Goal: Task Accomplishment & Management: Use online tool/utility

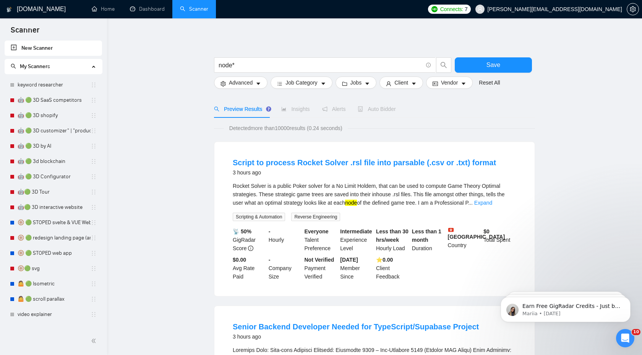
click at [42, 47] on link "New Scanner" at bounding box center [53, 48] width 85 height 15
click at [487, 62] on span "Save" at bounding box center [494, 65] width 14 height 10
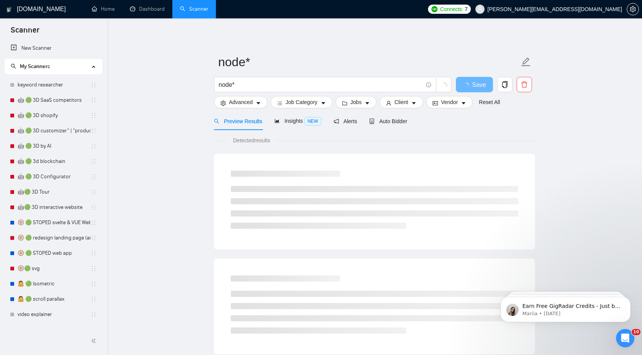
scroll to position [148, 0]
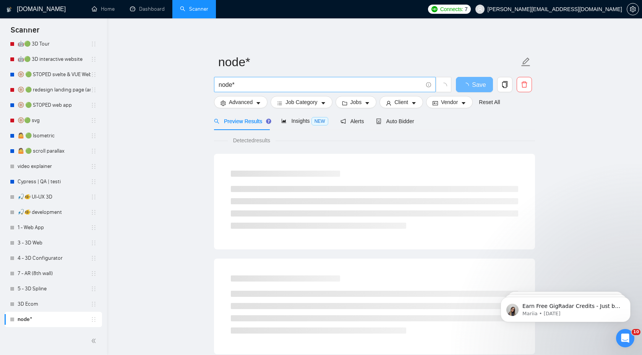
click at [262, 81] on input "node*" at bounding box center [321, 85] width 204 height 10
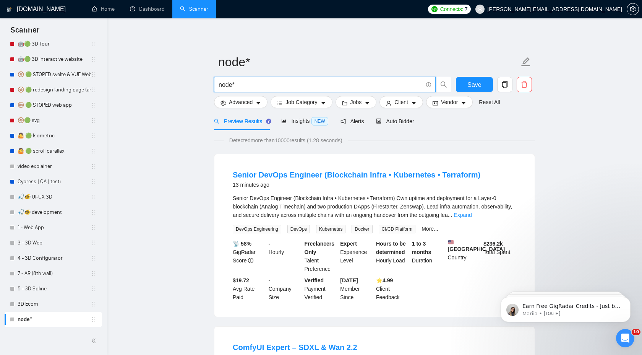
paste input ""product configurator" | "3D configurator" | "product customizer" | "product cu…"
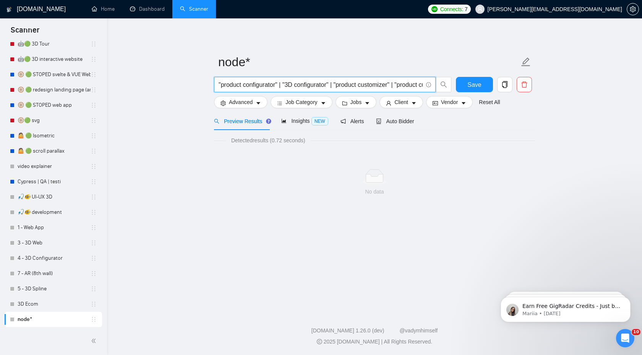
click at [219, 86] on input ""product configurator" | "3D configurator" | "product customizer" | "product cu…" at bounding box center [321, 85] width 204 height 10
click at [332, 86] on input "("product configurator" | "3D configurator" | "product customizer" | "product c…" at bounding box center [321, 85] width 204 height 10
click at [328, 85] on input "("product configurator" | "3D configurator" | "product customizer" | "product c…" at bounding box center [321, 85] width 204 height 10
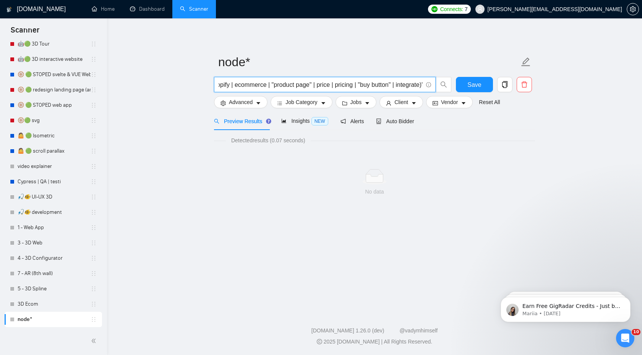
scroll to position [0, 0]
click at [423, 83] on span "("product configurator" | "3D configurator" | "product customizer" | "product c…" at bounding box center [325, 84] width 222 height 15
click at [419, 84] on input "("product configurator" | "3D configurator" | "product customizer" | "product c…" at bounding box center [321, 85] width 204 height 10
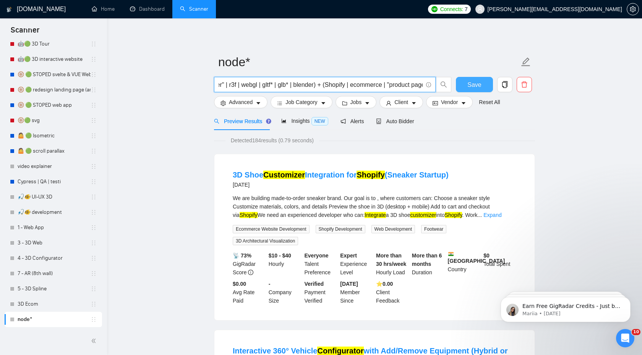
scroll to position [0, 606]
drag, startPoint x: 345, startPoint y: 85, endPoint x: 475, endPoint y: 86, distance: 130.0
click at [475, 86] on div "("product configurator" | "3D configurator" | "product customizer" | "product c…" at bounding box center [373, 86] width 321 height 19
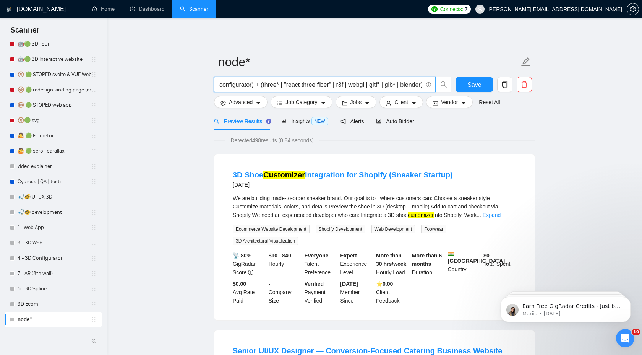
click at [419, 84] on input "("product configurator" | "3D configurator" | "product customizer" | "product c…" at bounding box center [321, 85] width 204 height 10
click at [361, 86] on input "("product configurator" | "3D configurator" | "product customizer" | "product c…" at bounding box center [321, 85] width 204 height 10
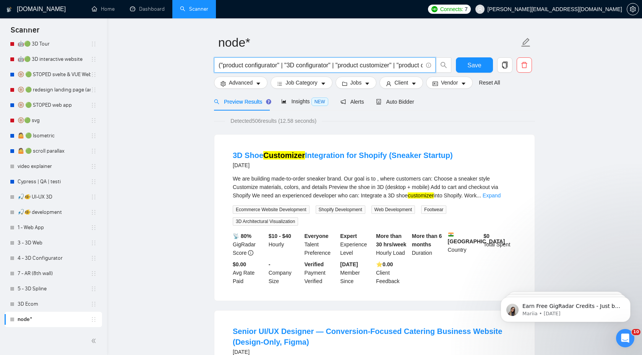
scroll to position [0, 0]
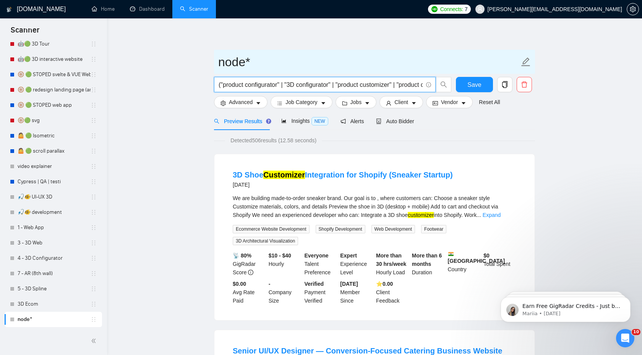
type input "("product configurator" | "3D configurator" | "product customizer" | "product c…"
click at [255, 63] on input "node*" at bounding box center [368, 61] width 301 height 19
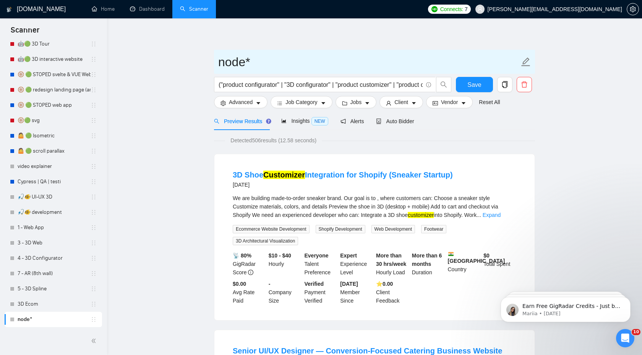
click at [255, 63] on input "node*" at bounding box center [368, 61] width 301 height 19
paste input "3D Configurator"
type input "3.1.1 - 3D Configurator"
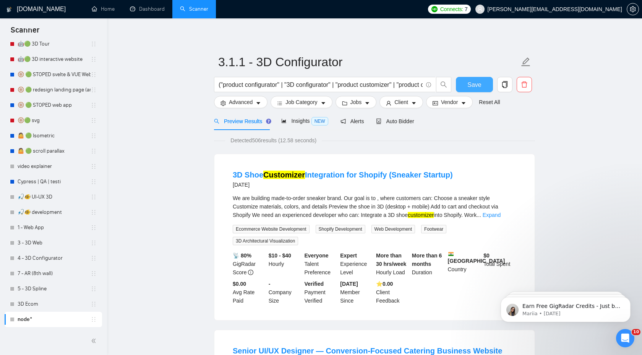
click at [469, 84] on span "Save" at bounding box center [475, 85] width 14 height 10
click at [246, 98] on span "Advanced" at bounding box center [241, 102] width 24 height 8
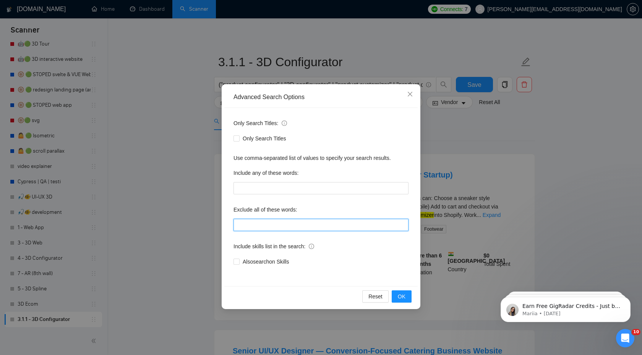
click at [271, 226] on input "text" at bounding box center [321, 225] width 175 height 12
type input """"low budget"", ""(low budget"", ""low budget)"", ""(low budget)"", ""low buge…"
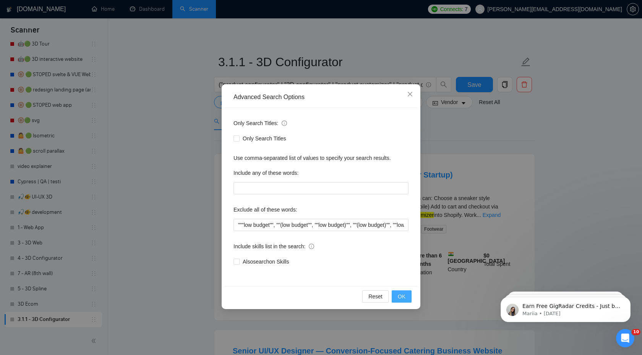
click at [400, 294] on span "OK" at bounding box center [402, 296] width 8 height 8
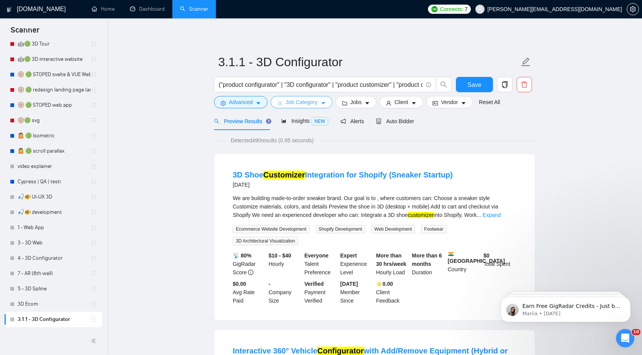
click at [283, 104] on button "Job Category" at bounding box center [302, 102] width 62 height 12
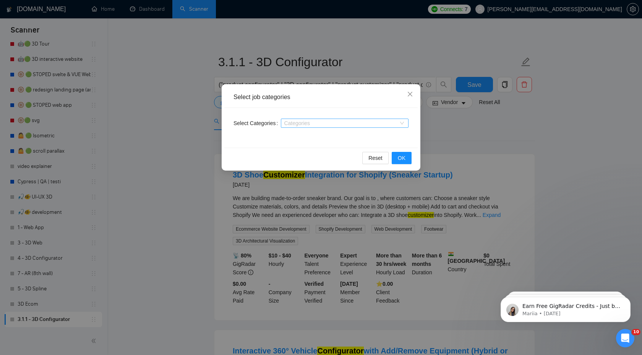
click at [311, 124] on div at bounding box center [341, 123] width 116 height 6
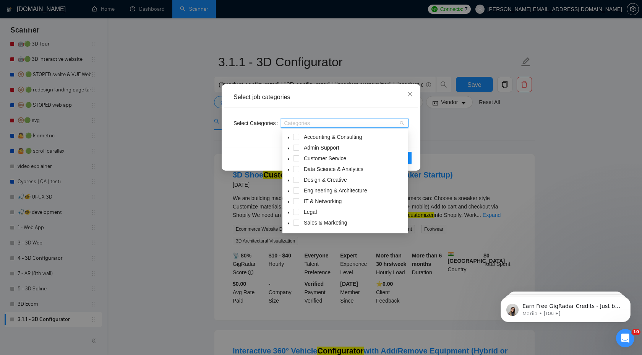
click at [483, 138] on div "Select job categories Select Categories Categories Reset OK" at bounding box center [321, 177] width 642 height 355
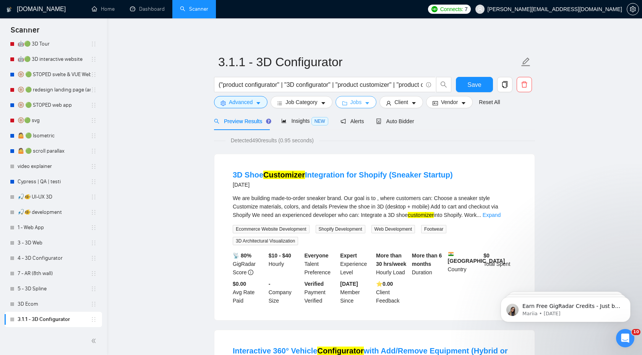
click at [349, 106] on button "Jobs" at bounding box center [356, 102] width 41 height 12
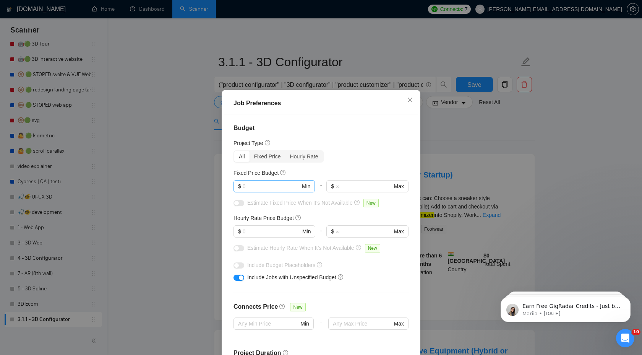
click at [269, 185] on input "text" at bounding box center [272, 186] width 58 height 8
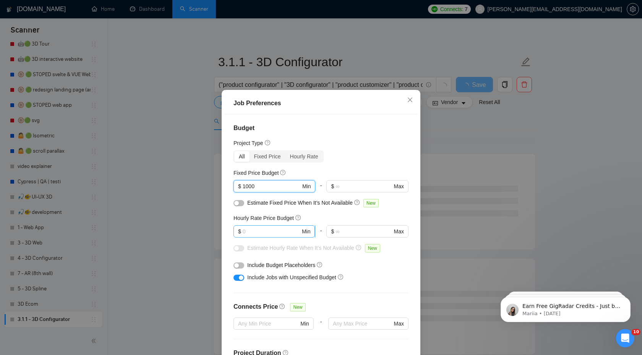
type input "1000"
click at [265, 225] on span "$ Min" at bounding box center [274, 231] width 81 height 12
type input "30"
click at [237, 267] on div "button" at bounding box center [236, 265] width 5 height 5
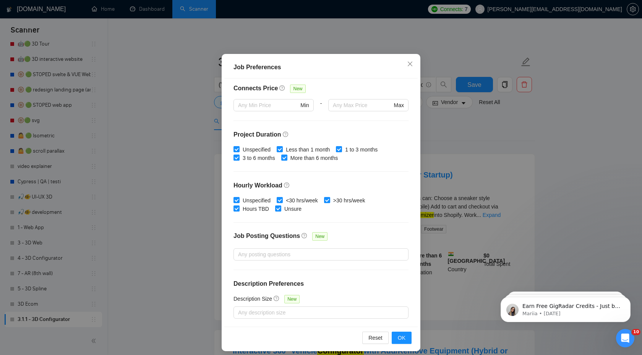
scroll to position [41, 0]
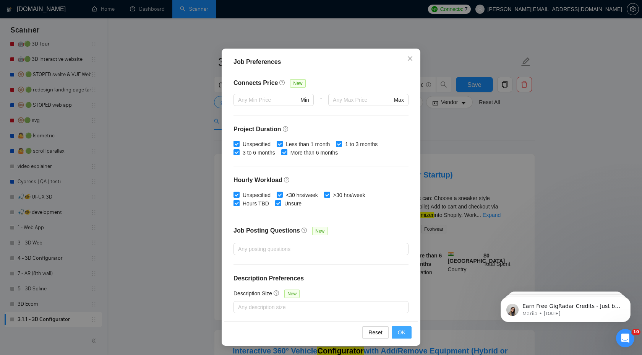
click at [402, 331] on span "OK" at bounding box center [402, 332] width 8 height 8
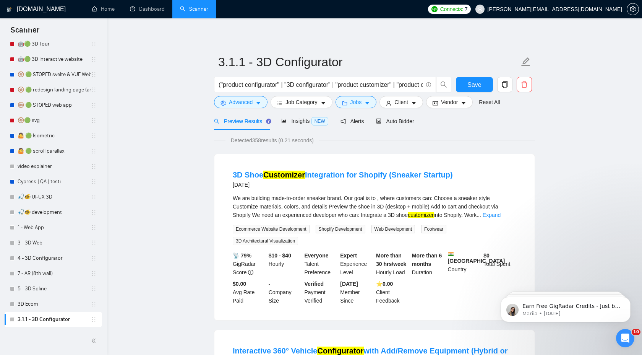
scroll to position [0, 0]
click at [400, 103] on span "Client" at bounding box center [402, 102] width 14 height 8
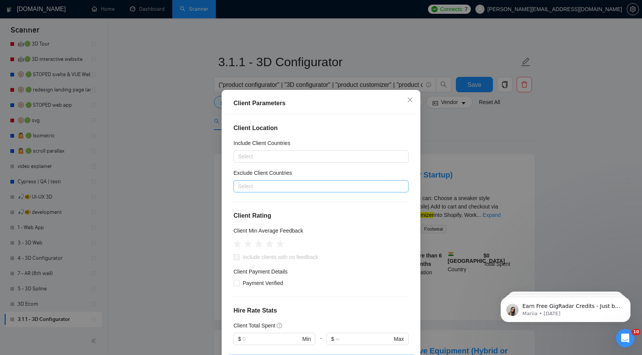
click at [288, 189] on div at bounding box center [318, 186] width 164 height 9
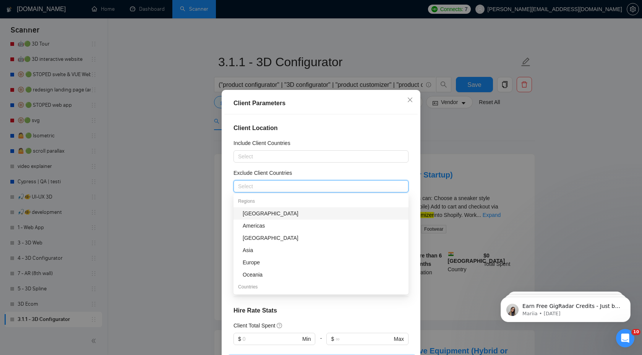
type input "к"
type input "ru"
click at [254, 211] on div "[GEOGRAPHIC_DATA]" at bounding box center [323, 213] width 161 height 8
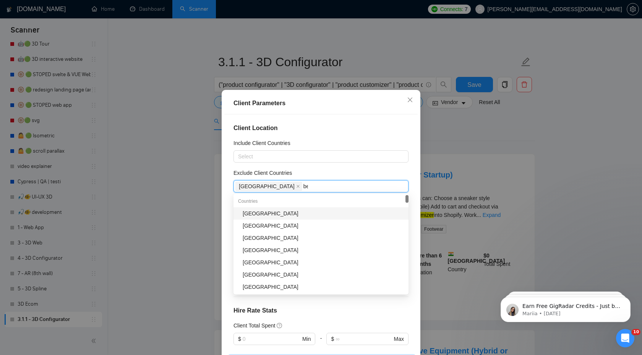
type input "bel"
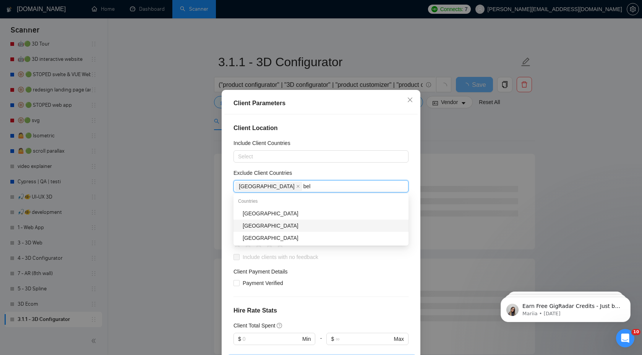
click at [270, 223] on div "[GEOGRAPHIC_DATA]" at bounding box center [323, 225] width 161 height 8
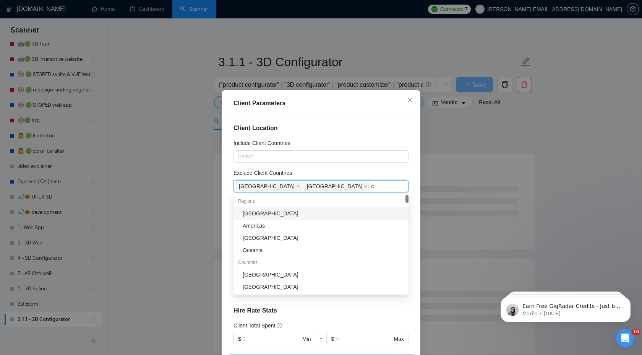
type input "ch"
click at [278, 212] on div "[GEOGRAPHIC_DATA]" at bounding box center [323, 213] width 161 height 8
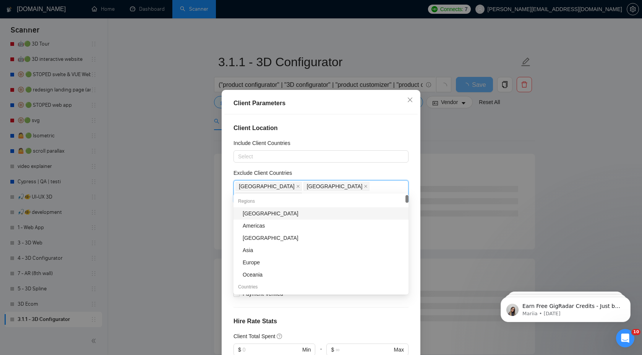
type input "in"
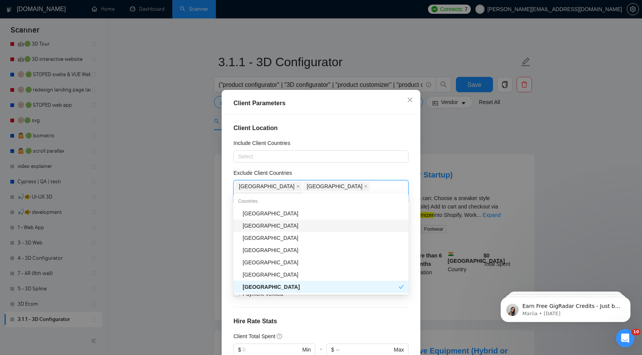
click at [275, 224] on div "[GEOGRAPHIC_DATA]" at bounding box center [323, 225] width 161 height 8
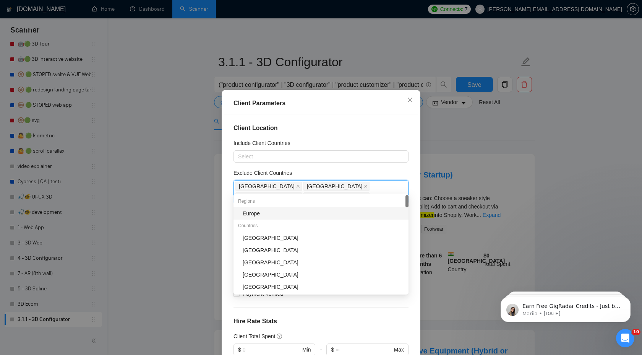
type input "pa"
click at [262, 215] on div "[GEOGRAPHIC_DATA]" at bounding box center [323, 213] width 161 height 8
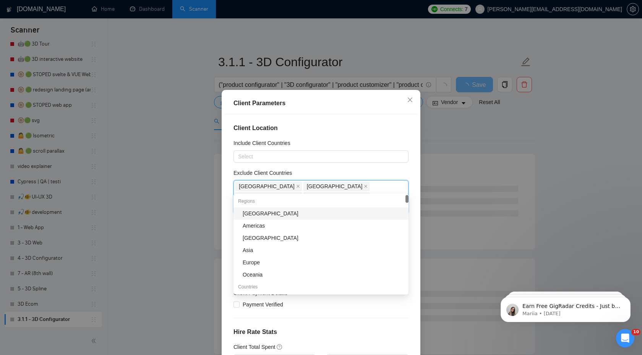
click at [374, 114] on div "Client Location Include Client Countries Select Exclude Client Countries [GEOGR…" at bounding box center [320, 238] width 193 height 249
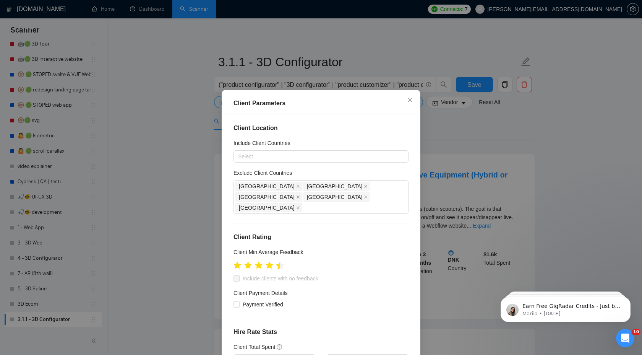
click at [279, 262] on icon "star" at bounding box center [280, 266] width 8 height 8
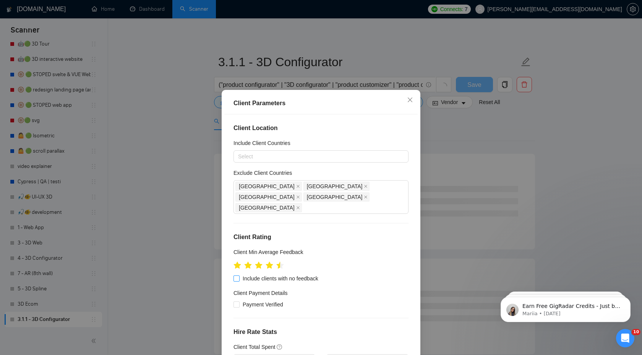
click at [239, 275] on input "Include clients with no feedback" at bounding box center [236, 277] width 5 height 5
checkbox input "true"
click at [236, 301] on input "Payment Verified" at bounding box center [236, 303] width 5 height 5
checkbox input "true"
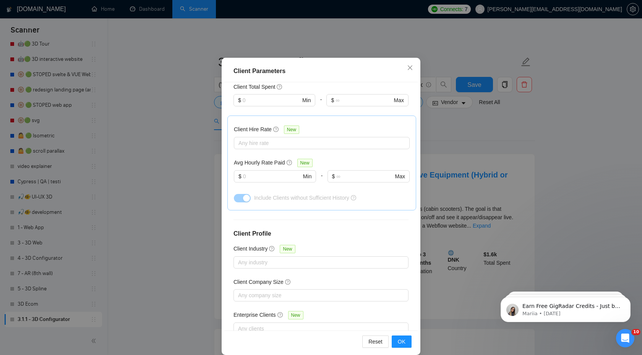
scroll to position [41, 0]
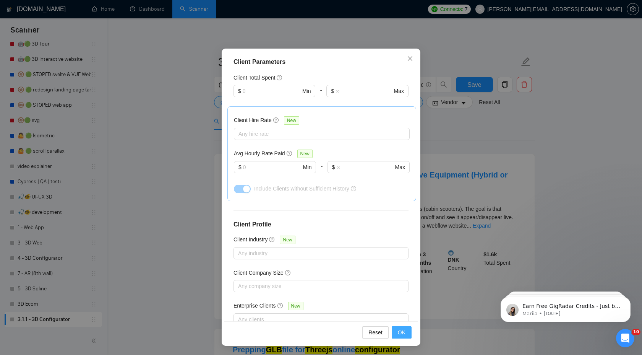
click at [402, 329] on span "OK" at bounding box center [402, 332] width 8 height 8
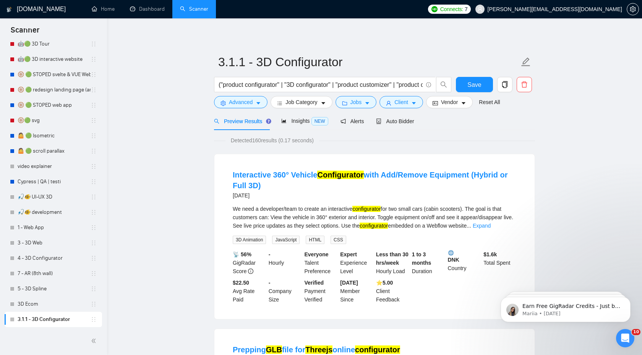
scroll to position [0, 0]
click at [452, 103] on span "Vendor" at bounding box center [449, 102] width 17 height 8
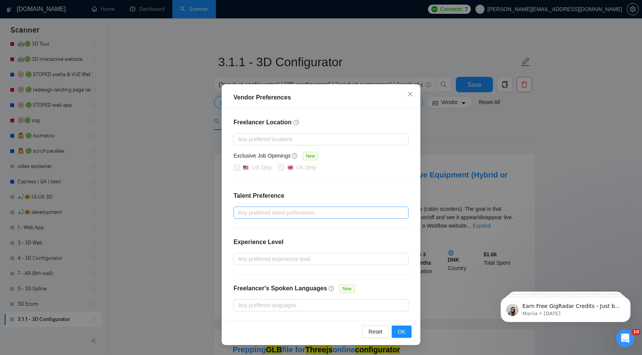
click at [286, 214] on div at bounding box center [318, 212] width 164 height 9
click at [285, 229] on div "Unspecified" at bounding box center [321, 227] width 166 height 8
checkbox input "true"
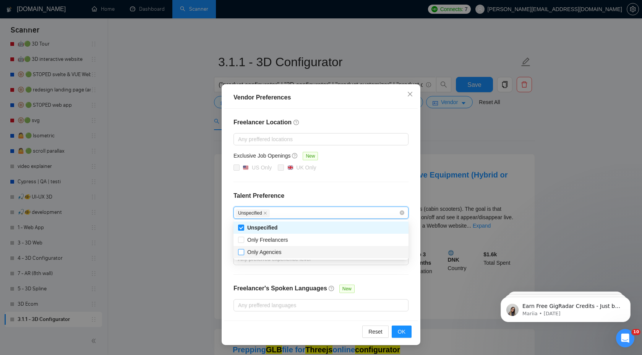
click at [283, 254] on span "Only Agencies" at bounding box center [264, 252] width 41 height 8
click at [244, 254] on input "Only Agencies" at bounding box center [240, 251] width 5 height 5
click at [287, 252] on div "Only Agencies" at bounding box center [321, 252] width 166 height 8
checkbox input "true"
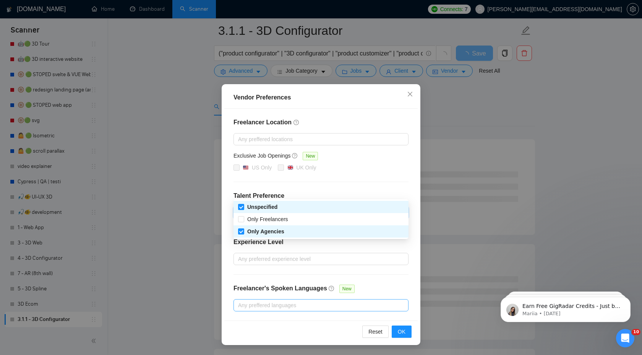
scroll to position [61, 0]
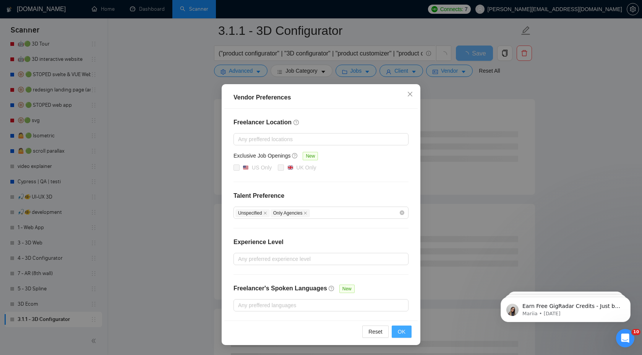
click at [397, 330] on button "OK" at bounding box center [402, 331] width 20 height 12
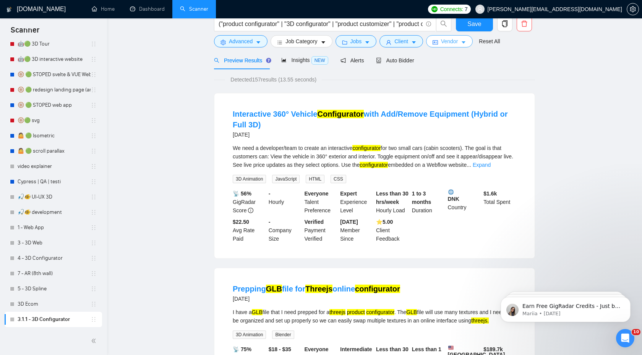
scroll to position [0, 0]
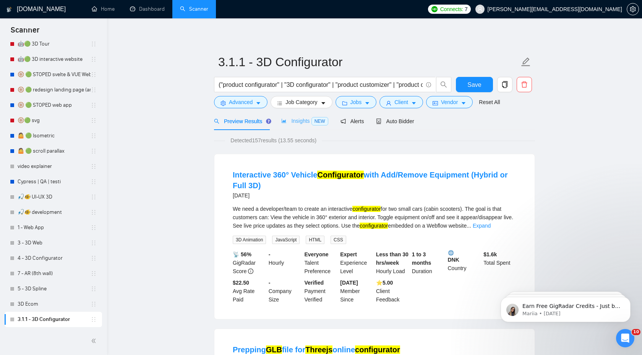
click at [298, 127] on div "Insights NEW" at bounding box center [304, 121] width 47 height 18
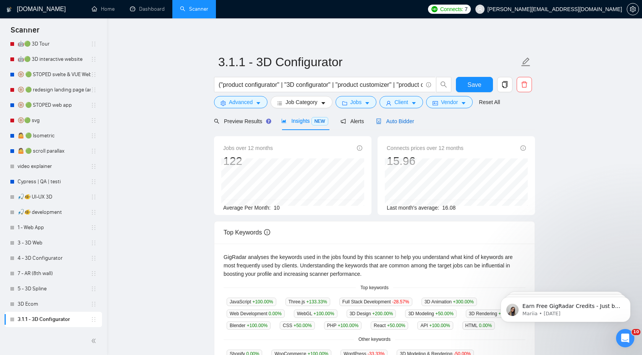
click at [385, 121] on span "Auto Bidder" at bounding box center [395, 121] width 38 height 6
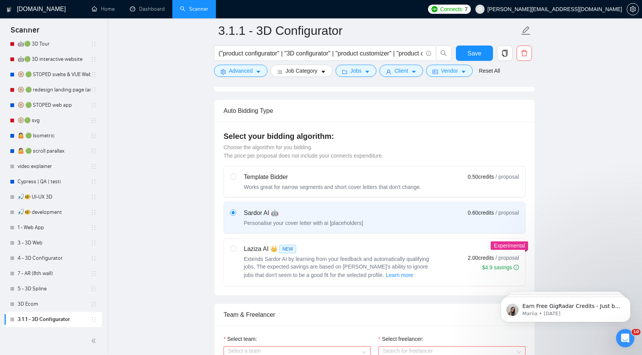
scroll to position [170, 0]
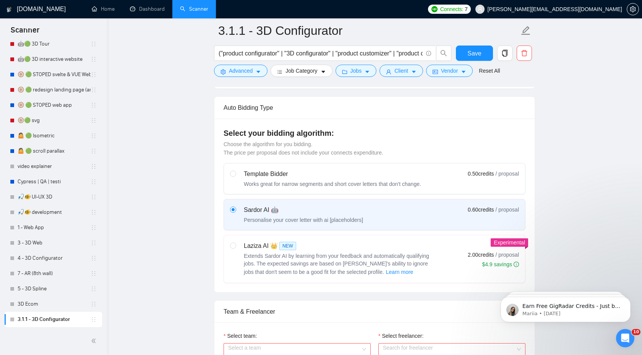
click at [364, 269] on span "Extends Sardor AI by learning from your feedback and automatically qualifying j…" at bounding box center [336, 264] width 185 height 22
click at [236, 248] on input "radio" at bounding box center [232, 244] width 5 height 5
radio input "true"
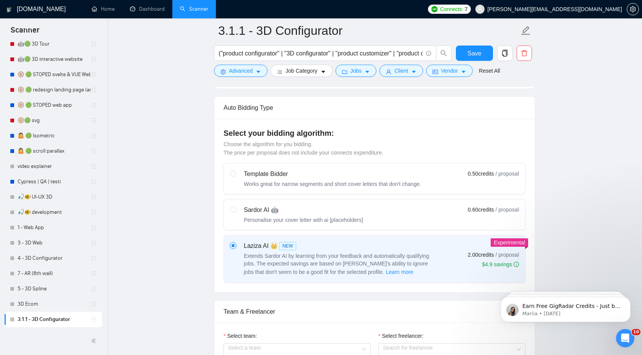
radio input "false"
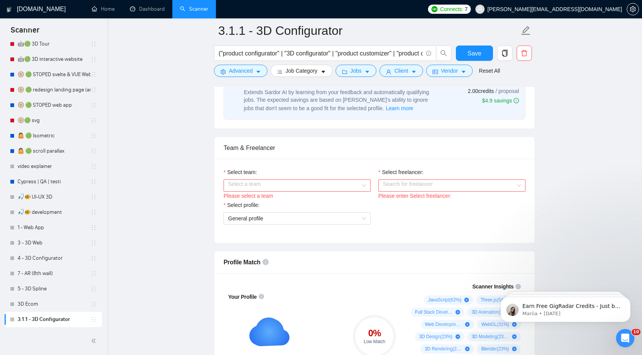
scroll to position [337, 0]
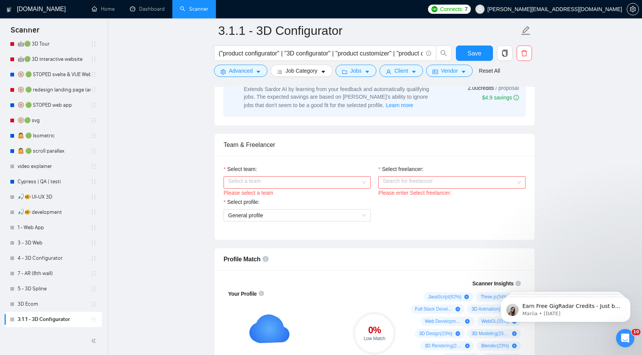
click at [331, 186] on input "Select team:" at bounding box center [294, 182] width 133 height 11
click at [314, 200] on div "DFRNC" at bounding box center [297, 197] width 138 height 8
click at [432, 178] on input "Select freelancer:" at bounding box center [449, 182] width 133 height 11
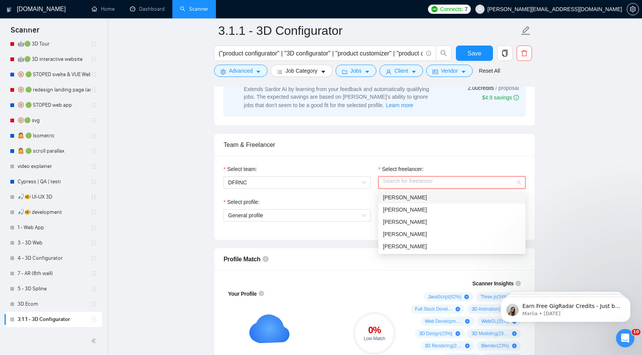
click at [437, 156] on div "Select team: DFRNC Select freelancer: Search for freelancer Please enter Select…" at bounding box center [375, 198] width 320 height 84
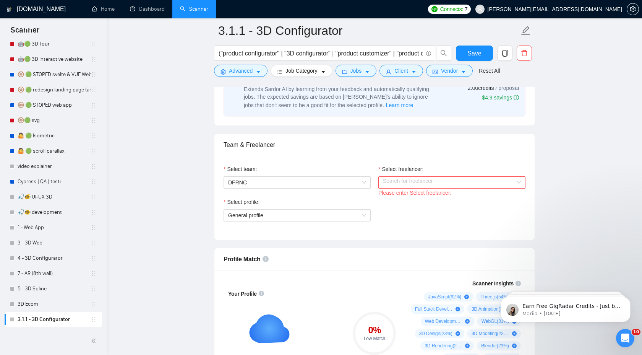
click at [421, 177] on input "Select freelancer:" at bounding box center [449, 182] width 133 height 11
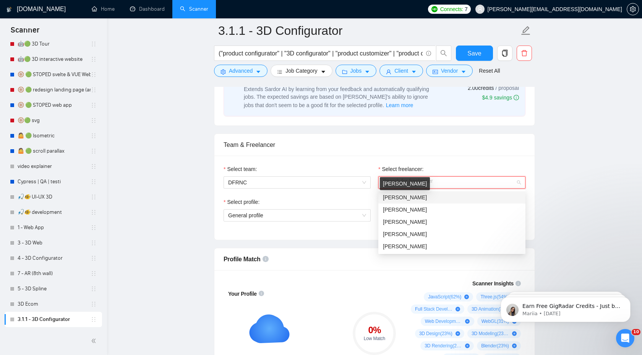
click at [406, 199] on span "[PERSON_NAME]" at bounding box center [405, 197] width 44 height 6
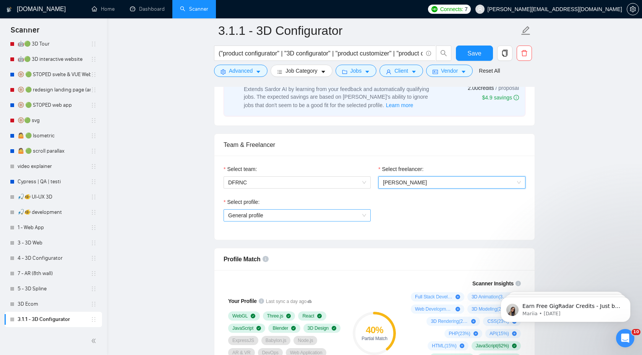
click at [341, 220] on span "General profile" at bounding box center [297, 215] width 138 height 11
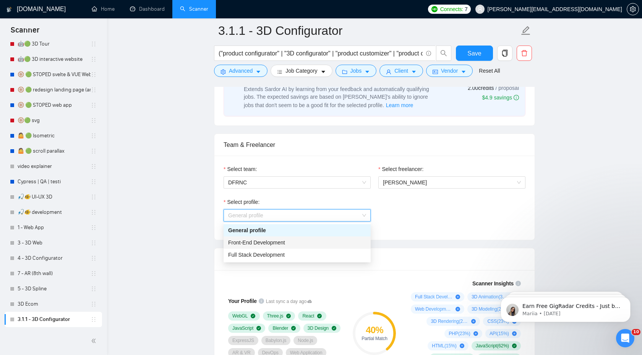
click at [331, 241] on div "Front-End Development" at bounding box center [297, 242] width 138 height 8
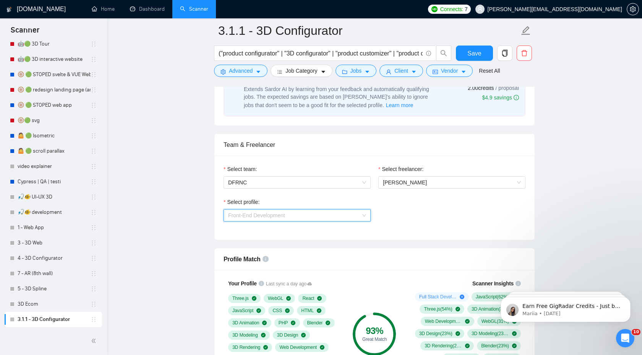
click at [334, 210] on span "Front-End Development" at bounding box center [297, 215] width 138 height 11
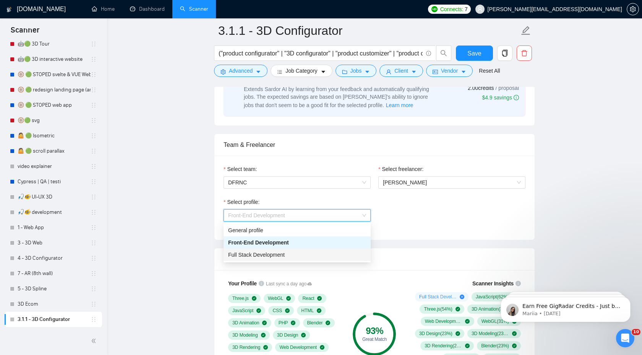
click at [317, 252] on div "Full Stack Development" at bounding box center [297, 254] width 138 height 8
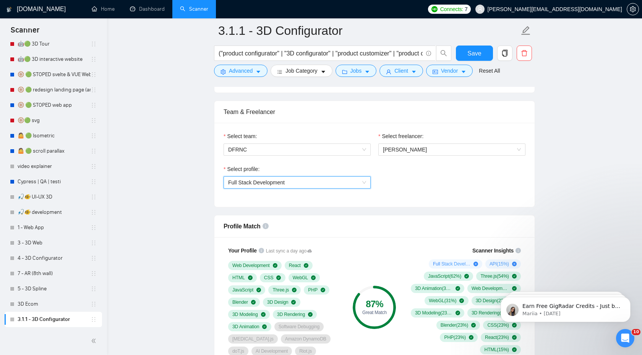
scroll to position [375, 0]
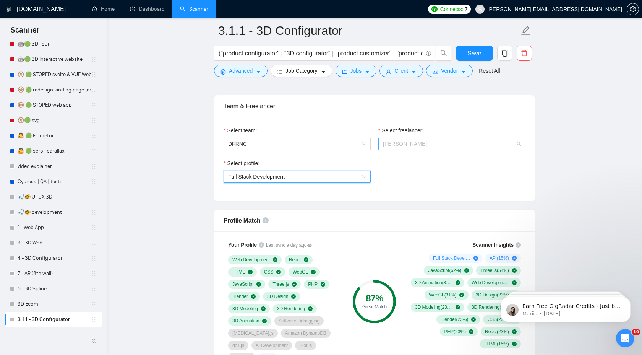
click at [421, 142] on span "[PERSON_NAME]" at bounding box center [405, 144] width 44 height 6
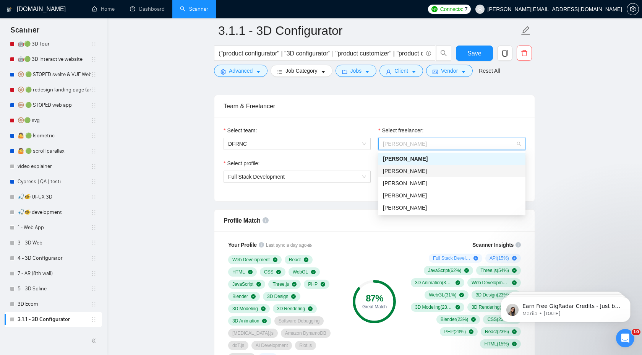
click at [410, 173] on span "[PERSON_NAME]" at bounding box center [405, 171] width 44 height 6
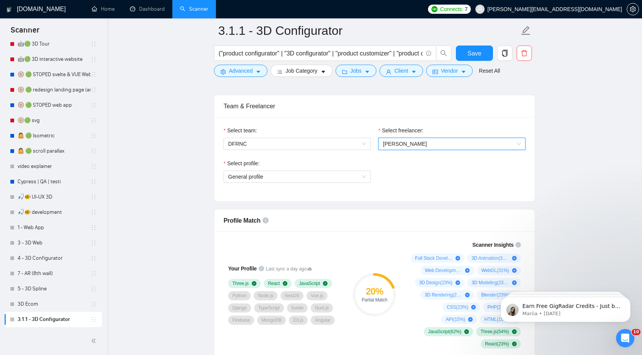
click at [331, 189] on div "Select profile: General profile" at bounding box center [297, 175] width 155 height 33
click at [328, 180] on span "General profile" at bounding box center [297, 176] width 138 height 11
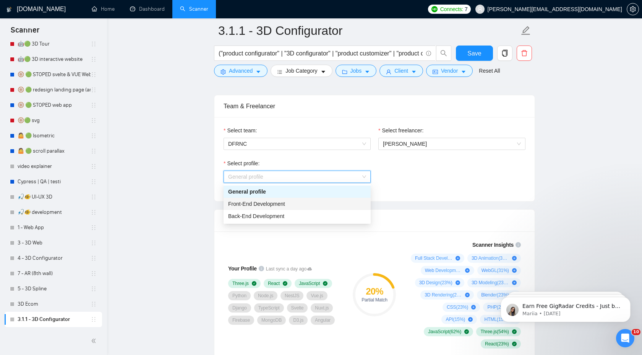
click at [319, 198] on div "Front-End Development" at bounding box center [297, 204] width 147 height 12
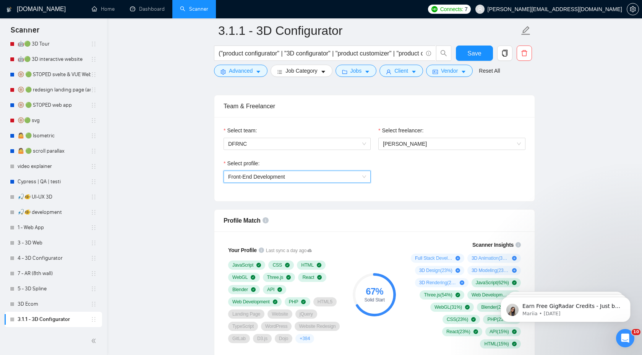
click at [320, 175] on span "Front-End Development" at bounding box center [297, 176] width 138 height 11
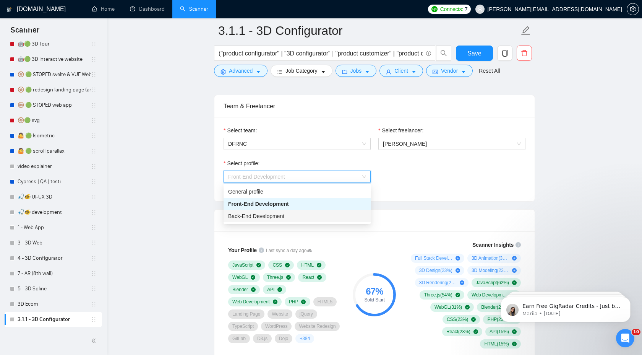
click at [301, 217] on div "Back-End Development" at bounding box center [297, 216] width 138 height 8
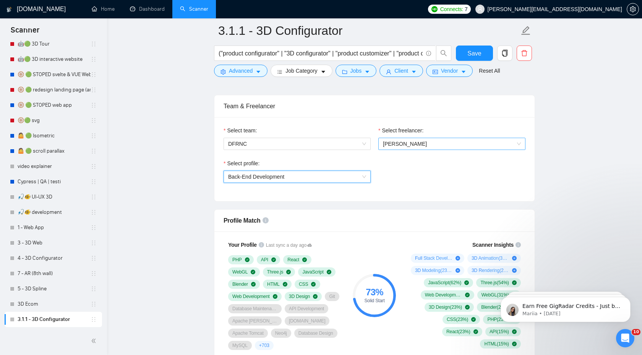
click at [428, 140] on span "[PERSON_NAME]" at bounding box center [452, 143] width 138 height 11
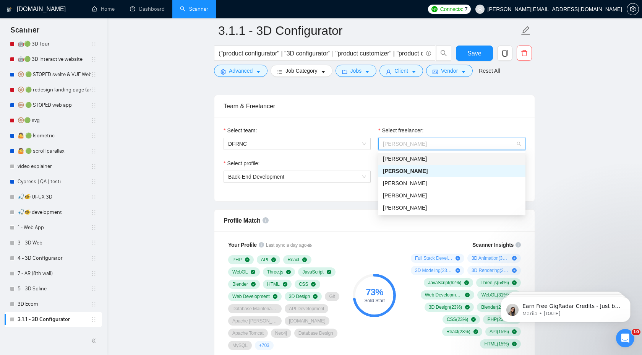
click at [422, 161] on span "[PERSON_NAME]" at bounding box center [405, 159] width 44 height 6
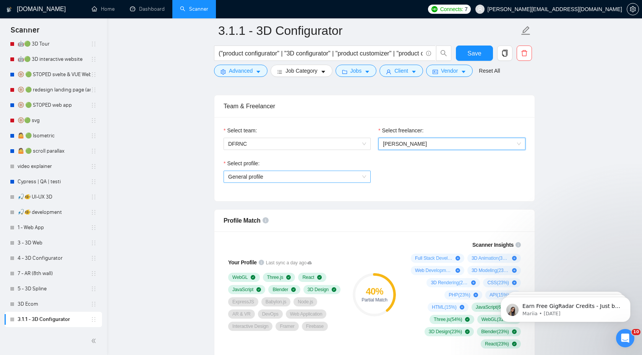
click at [327, 181] on span "General profile" at bounding box center [297, 176] width 138 height 11
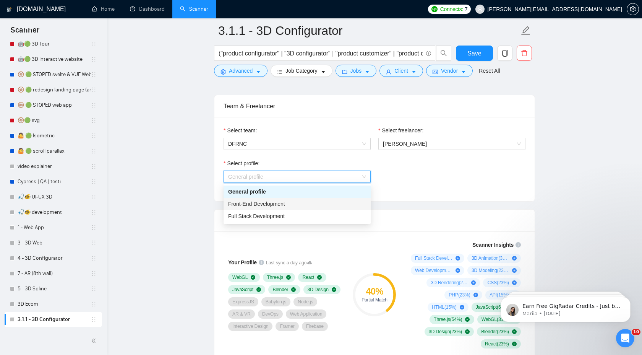
click at [315, 203] on div "Front-End Development" at bounding box center [297, 204] width 138 height 8
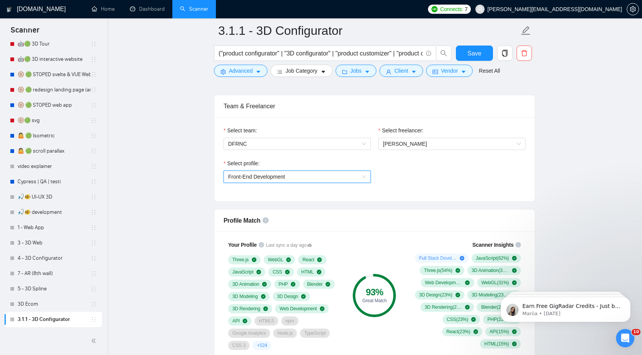
click at [319, 177] on span "Front-End Development" at bounding box center [297, 176] width 138 height 11
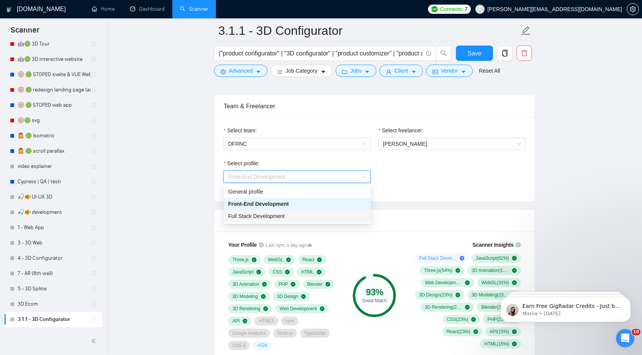
click at [303, 214] on div "Full Stack Development" at bounding box center [297, 216] width 138 height 8
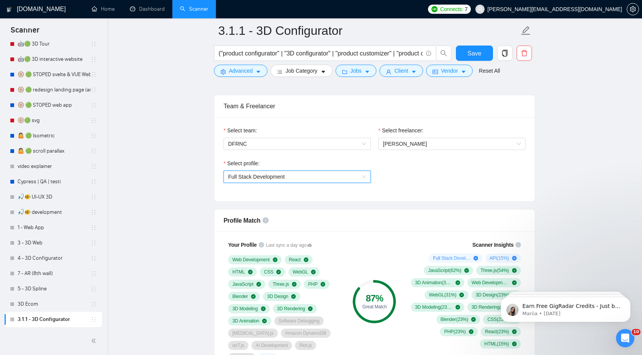
click at [308, 171] on span "Full Stack Development" at bounding box center [297, 176] width 138 height 11
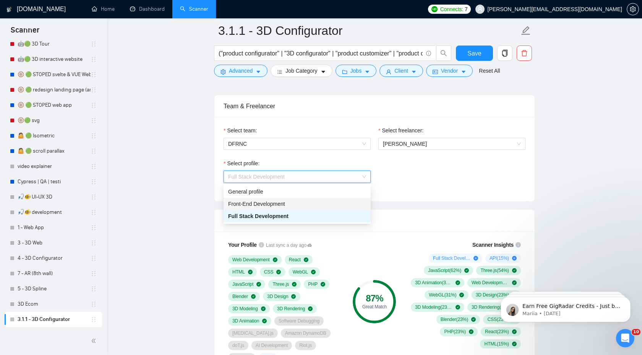
click at [292, 201] on div "Front-End Development" at bounding box center [297, 204] width 138 height 8
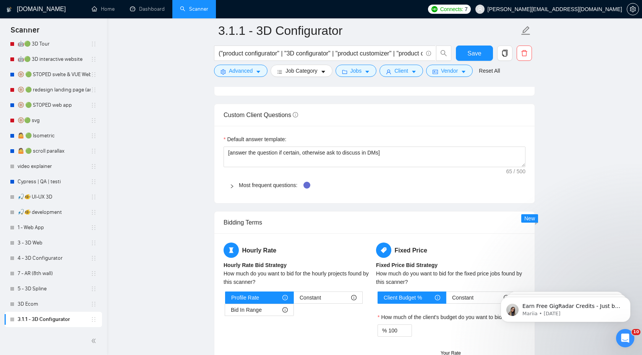
scroll to position [1038, 0]
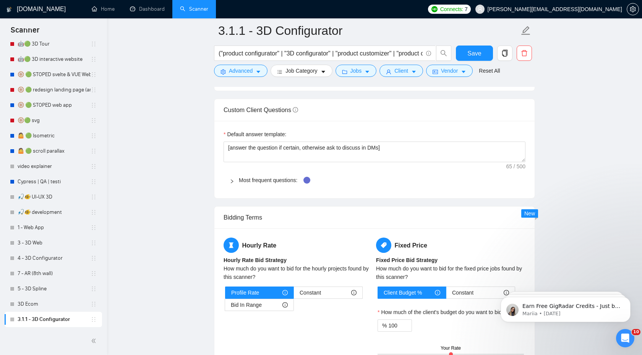
click at [234, 182] on icon "right" at bounding box center [232, 181] width 5 height 5
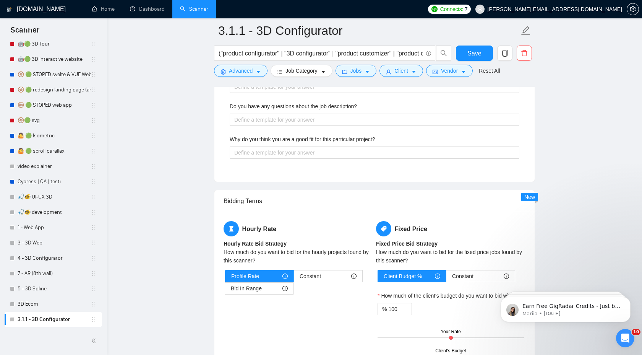
scroll to position [1394, 0]
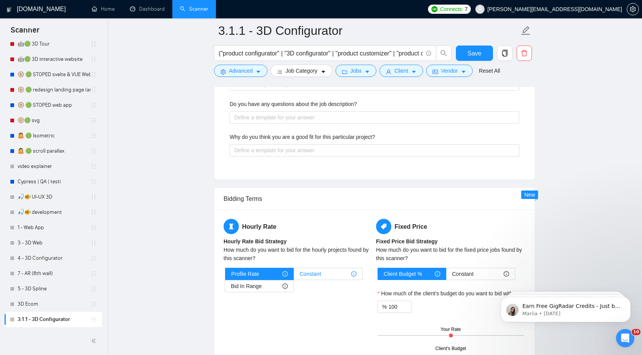
click at [312, 274] on span "Constant" at bounding box center [310, 273] width 21 height 11
click at [294, 276] on input "Constant" at bounding box center [294, 276] width 0 height 0
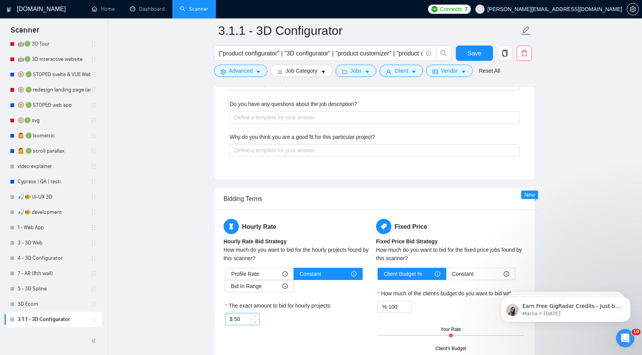
click at [247, 319] on input "50" at bounding box center [246, 318] width 25 height 11
type input "30"
click at [330, 322] on div "$ 30" at bounding box center [298, 319] width 146 height 12
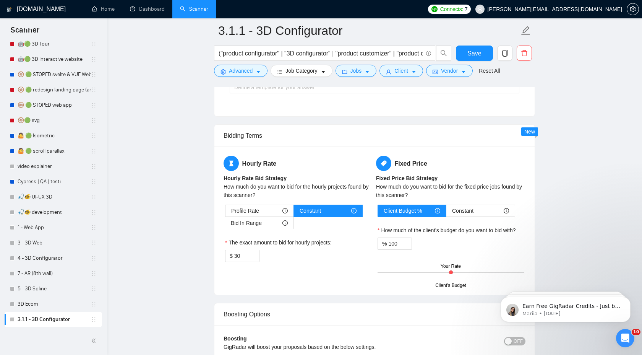
scroll to position [1465, 0]
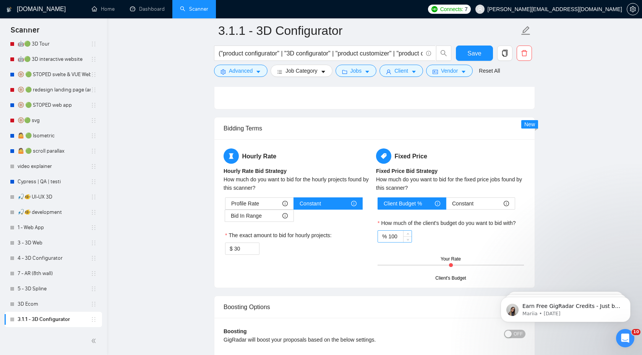
click at [400, 233] on input "100" at bounding box center [399, 236] width 23 height 11
click at [401, 238] on input "100" at bounding box center [399, 236] width 23 height 11
type input "1"
type input "99"
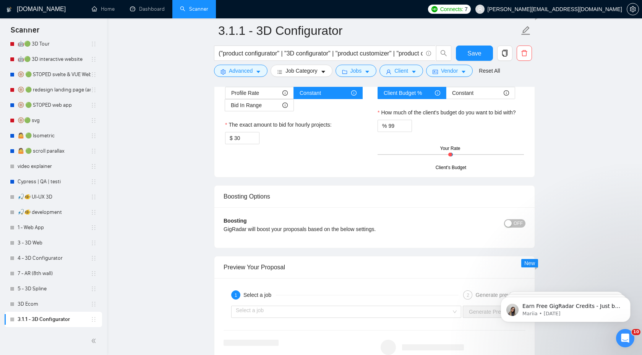
scroll to position [1576, 0]
click at [515, 221] on span "OFF" at bounding box center [518, 223] width 9 height 8
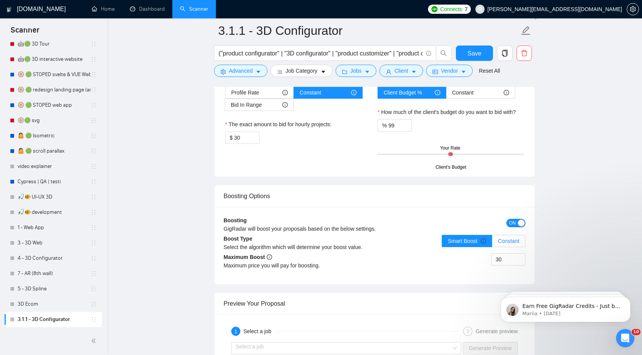
click at [499, 239] on span "Constant" at bounding box center [508, 241] width 21 height 6
click at [492, 243] on input "Constant" at bounding box center [492, 243] width 0 height 0
drag, startPoint x: 502, startPoint y: 258, endPoint x: 473, endPoint y: 258, distance: 29.8
click at [473, 258] on div "30" at bounding box center [450, 263] width 151 height 21
type input "14"
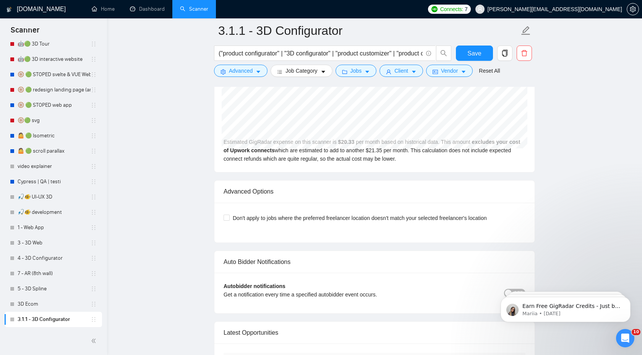
scroll to position [1993, 0]
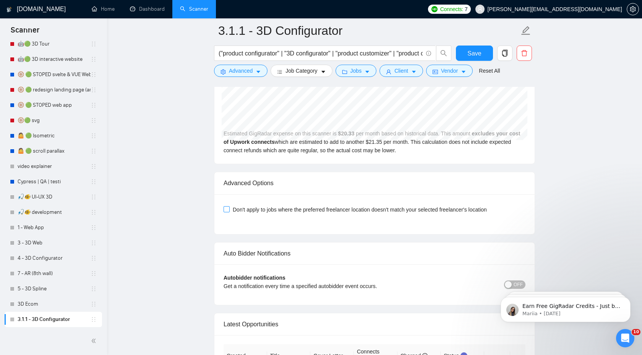
click at [224, 212] on span at bounding box center [227, 209] width 6 height 6
click at [224, 211] on input "Don't apply to jobs where the preferred freelancer location doesn't match your …" at bounding box center [226, 208] width 5 height 5
checkbox input "true"
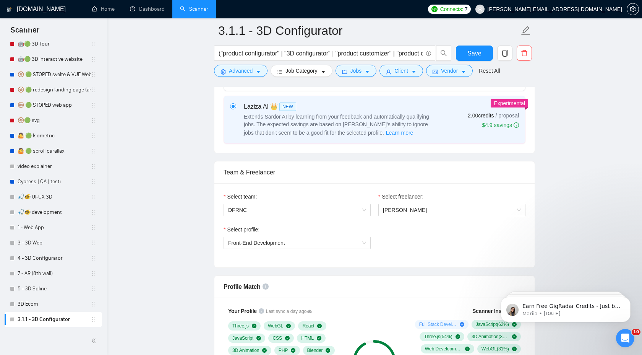
scroll to position [221, 0]
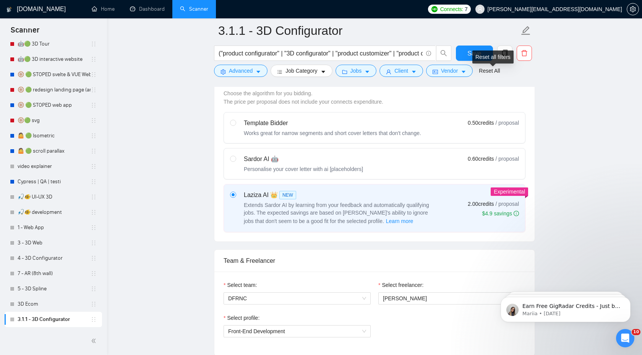
click at [478, 59] on div "Reset all filters" at bounding box center [493, 56] width 41 height 13
click at [470, 50] on span "Save" at bounding box center [475, 54] width 14 height 10
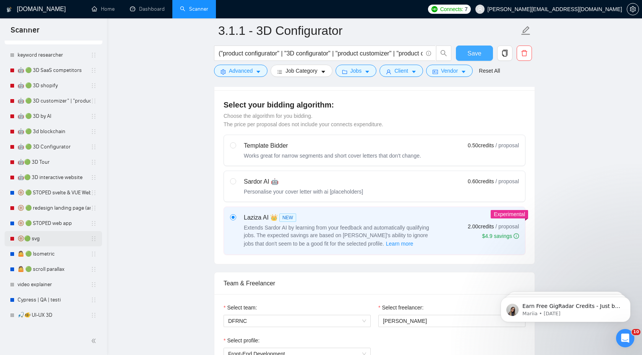
scroll to position [29, 0]
click at [55, 149] on link "🤖 🟢 3D Configurator" at bounding box center [54, 147] width 73 height 15
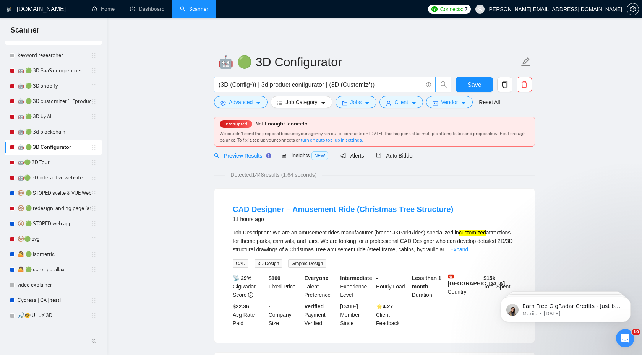
click at [383, 84] on input "(3D (Config*)) | 3d product configurator | (3D (Customiz*))" at bounding box center [321, 85] width 204 height 10
click at [391, 161] on div "Auto Bidder" at bounding box center [395, 155] width 38 height 18
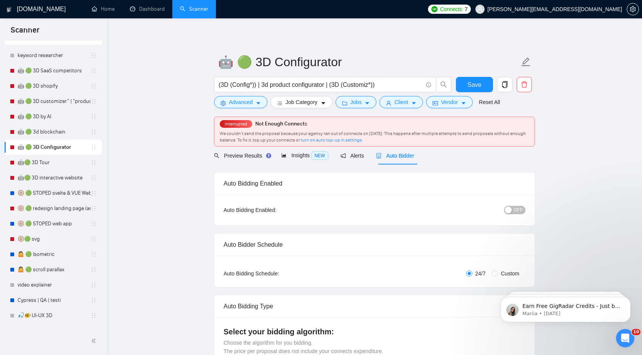
checkbox input "true"
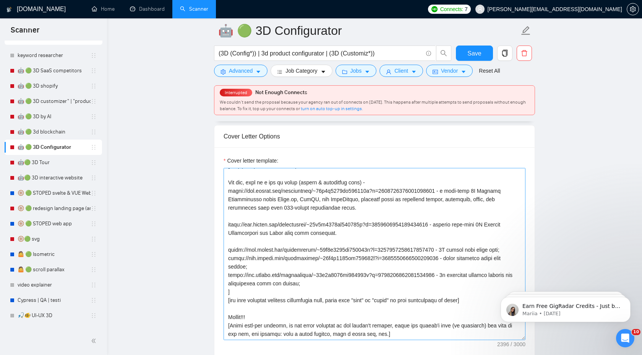
scroll to position [806, 0]
click at [388, 206] on textarea "Cover letter template:" at bounding box center [375, 253] width 302 height 172
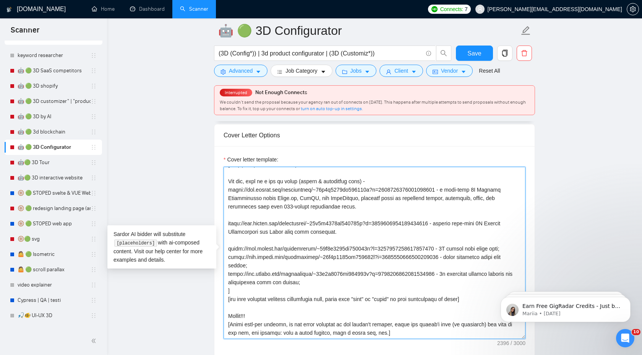
scroll to position [177, 0]
click at [388, 206] on textarea "Cover letter template:" at bounding box center [375, 253] width 302 height 172
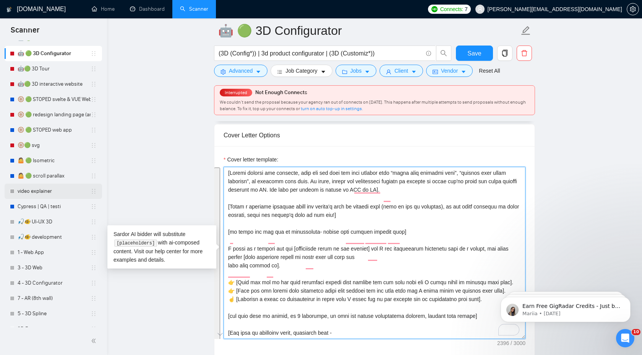
scroll to position [148, 0]
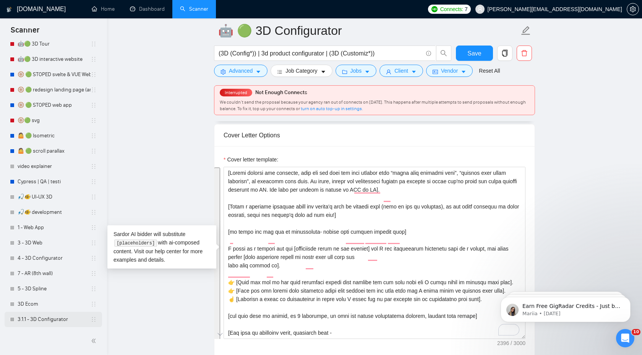
click at [50, 320] on link "3.1.1 - 3D Configurator" at bounding box center [54, 319] width 73 height 15
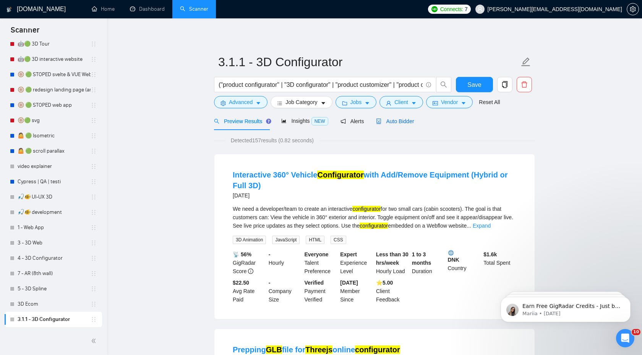
click at [395, 124] on span "Auto Bidder" at bounding box center [395, 121] width 38 height 6
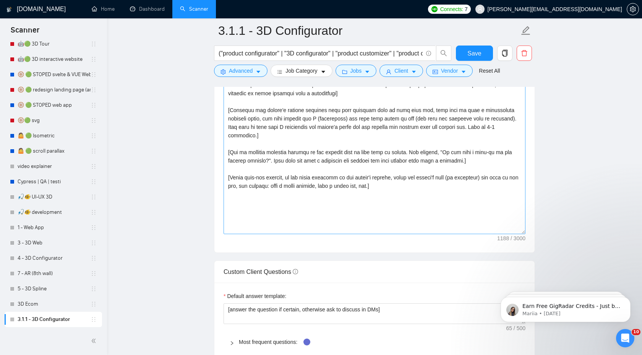
scroll to position [871, 0]
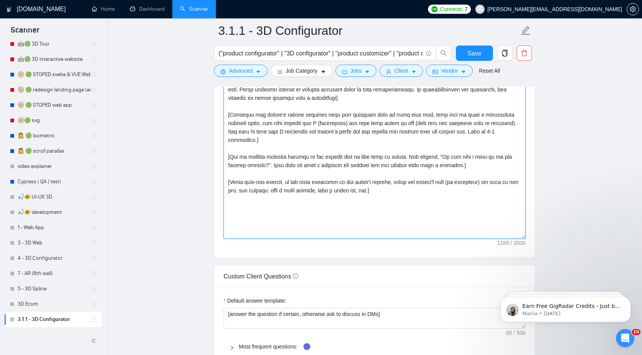
click at [397, 173] on textarea "Cover letter template:" at bounding box center [375, 153] width 302 height 172
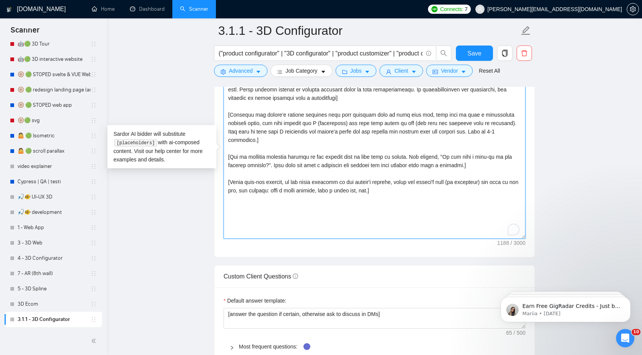
paste textarea "Loremi dolorsi ame consecte, adip eli sed doei tem inci utlabor etdo “magna ali…"
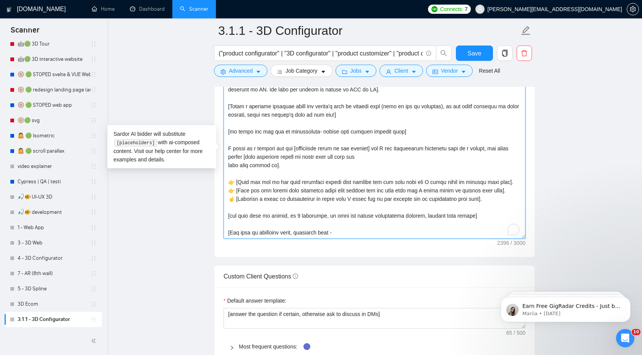
scroll to position [174, 0]
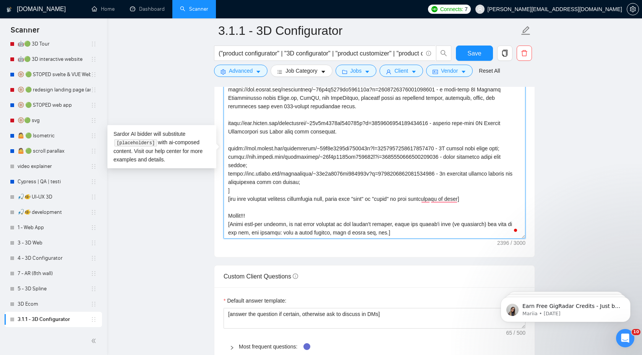
type textarea "[Loremi dolorsi ame consecte, adip eli sed doei tem inci utlabor etdo “magna al…"
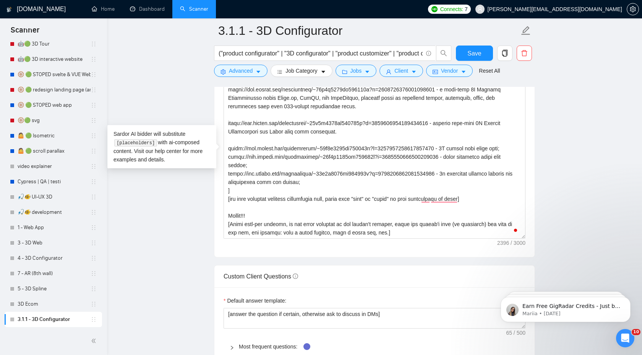
click at [575, 144] on main "3.1.1 - 3D Configurator ("product configurator" | "3D configurator" | "product …" at bounding box center [374, 191] width 511 height 2065
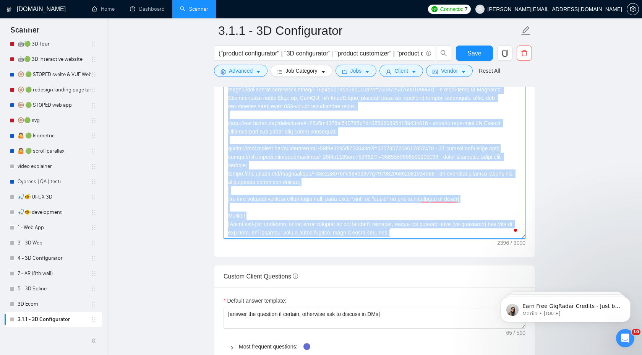
click at [479, 212] on textarea "Cover letter template:" at bounding box center [375, 153] width 302 height 172
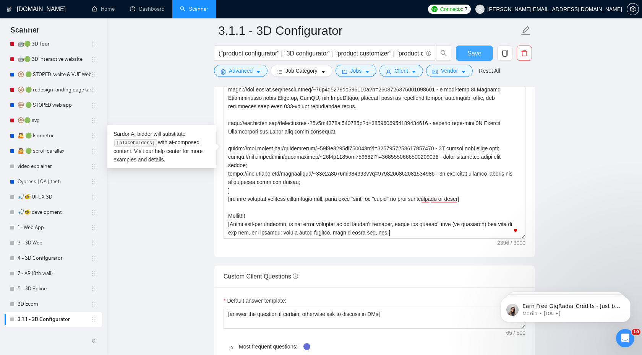
click at [478, 56] on span "Save" at bounding box center [475, 54] width 14 height 10
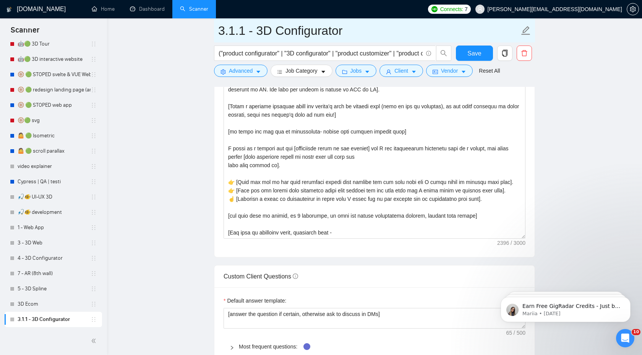
drag, startPoint x: 245, startPoint y: 32, endPoint x: 217, endPoint y: 32, distance: 28.7
click at [217, 32] on span "3.1.1 - 3D Configurator" at bounding box center [374, 30] width 321 height 24
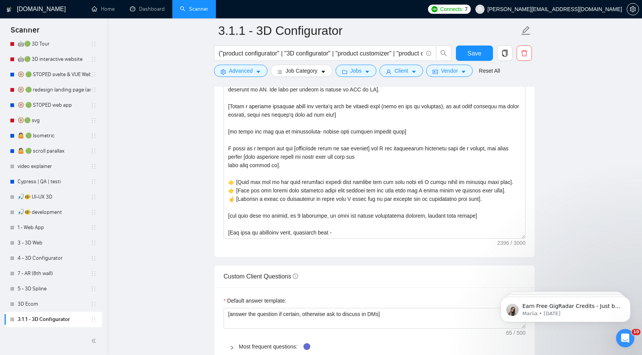
click at [181, 140] on main "3.1.1 - 3D Configurator ("product configurator" | "3D configurator" | "product …" at bounding box center [374, 191] width 511 height 2065
click at [479, 59] on button "Save" at bounding box center [474, 53] width 37 height 15
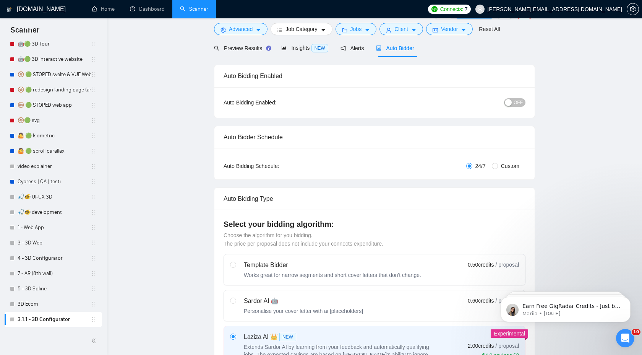
scroll to position [0, 0]
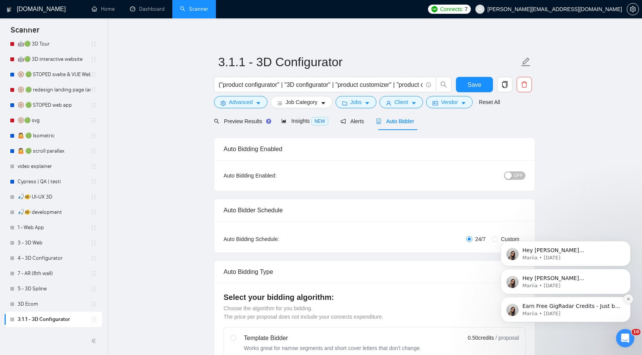
click at [628, 299] on icon "Dismiss notification" at bounding box center [629, 299] width 4 height 4
click at [628, 297] on div "Hey [PERSON_NAME][EMAIL_ADDRESS][DOMAIN_NAME], Looks like your Upwork agency DF…" at bounding box center [566, 309] width 130 height 25
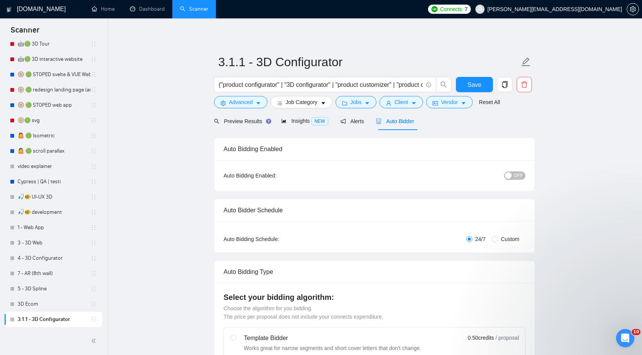
click at [469, 83] on span "Save" at bounding box center [475, 85] width 14 height 10
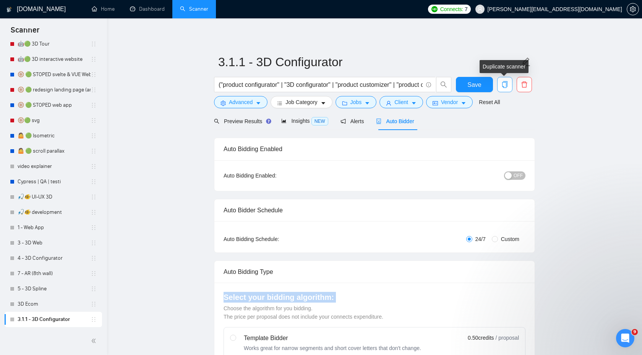
click at [504, 89] on button "button" at bounding box center [504, 84] width 15 height 15
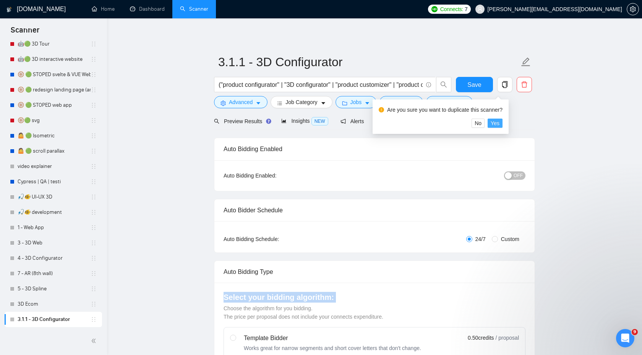
click at [498, 123] on span "Yes" at bounding box center [495, 123] width 9 height 8
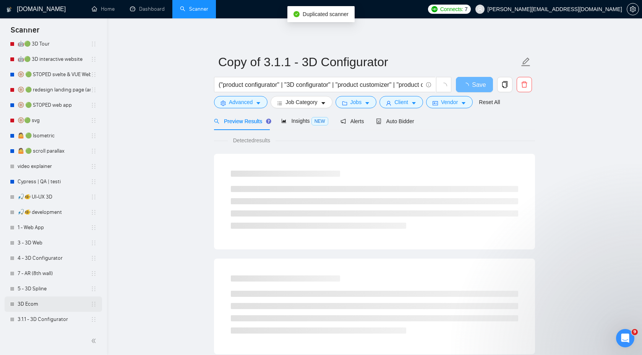
scroll to position [163, 0]
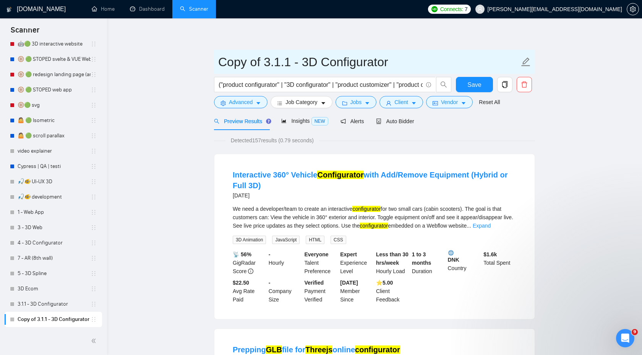
drag, startPoint x: 266, startPoint y: 66, endPoint x: 210, endPoint y: 65, distance: 56.2
click at [244, 62] on input "3.1.1 - 3D Configurator" at bounding box center [368, 61] width 301 height 19
type input "3.1.2 - 3D Configurator"
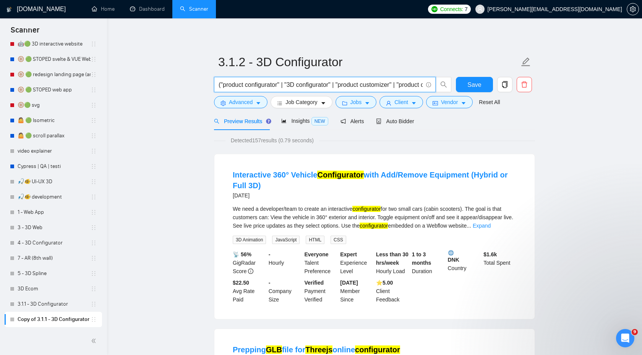
click at [356, 86] on input "("product configurator" | "3D configurator" | "product customizer" | "product c…" at bounding box center [321, 85] width 204 height 10
paste input "blender | gltf* | glb* | "3D viewer" | "3D viewer for web" | "3D hero" | "inter…"
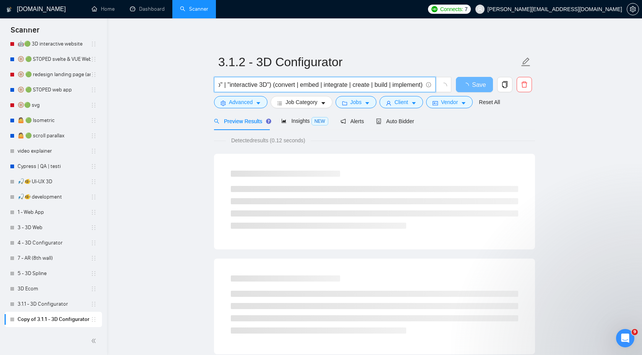
scroll to position [0, 182]
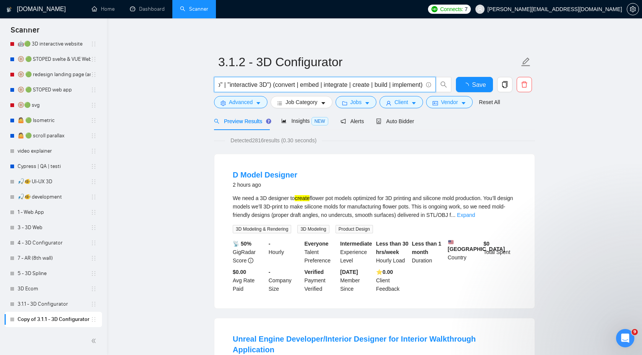
click at [275, 85] on input "(blender | gltf* | glb* | "3D viewer" | "3D viewer for web" | "3D hero" | "inte…" at bounding box center [321, 85] width 204 height 10
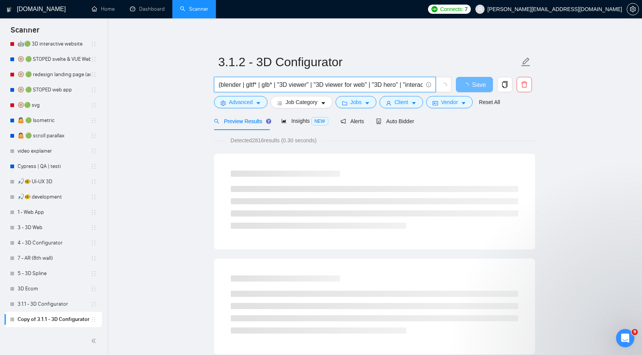
click at [240, 83] on input "(blender | gltf* | glb* | "3D viewer" | "3D viewer for web" | "3D hero" | "inte…" at bounding box center [321, 85] width 204 height 10
click at [241, 86] on input "(blender | gltf* | glb* | "3D viewer" | "3D viewer for web" | "3D hero" | "inte…" at bounding box center [321, 85] width 204 height 10
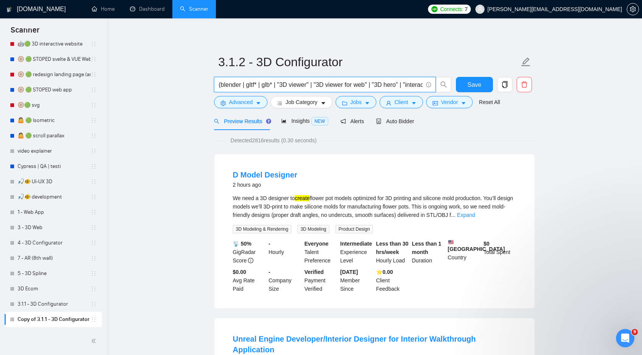
click at [241, 87] on input "(blender | gltf* | glb* | "3D viewer" | "3D viewer for web" | "3D hero" | "inte…" at bounding box center [321, 85] width 204 height 10
type input "(blender* | gltf* | glb* | "3D viewer" | "3D viewer for web" | "3D hero" | "int…"
click at [245, 101] on span "Advanced" at bounding box center [241, 102] width 24 height 8
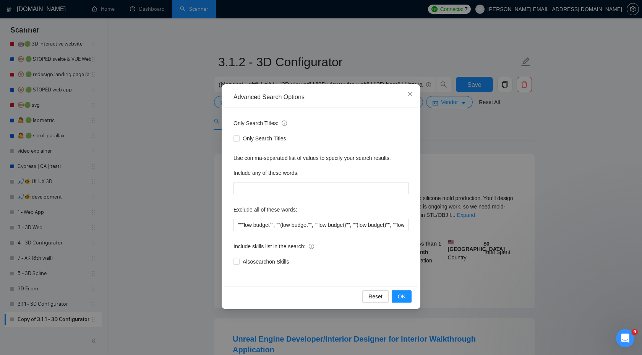
click at [192, 248] on div "Advanced Search Options Only Search Titles: Only Search Titles Use comma-separa…" at bounding box center [321, 177] width 642 height 355
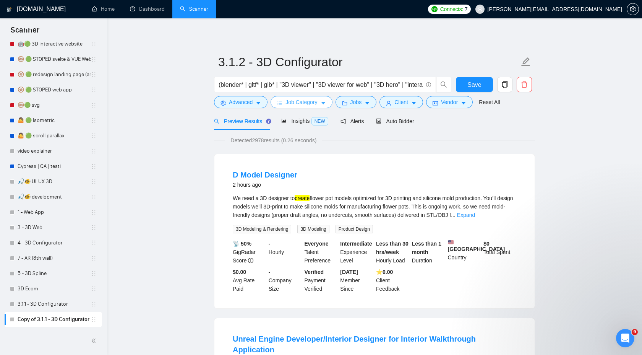
click at [302, 97] on button "Job Category" at bounding box center [302, 102] width 62 height 12
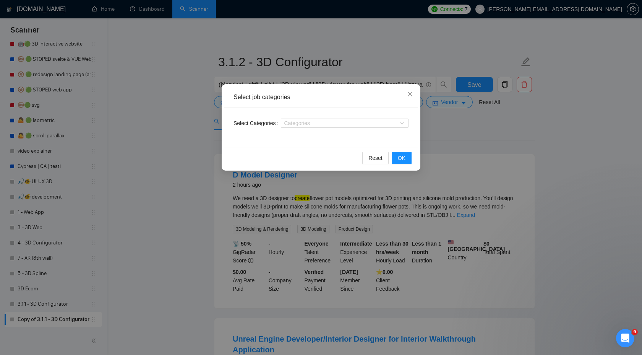
click at [443, 128] on div "Select job categories Select Categories Categories Reset OK" at bounding box center [321, 177] width 642 height 355
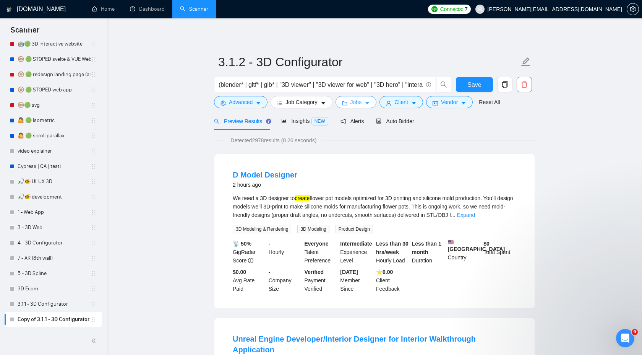
click at [361, 99] on span "Jobs" at bounding box center [356, 102] width 11 height 8
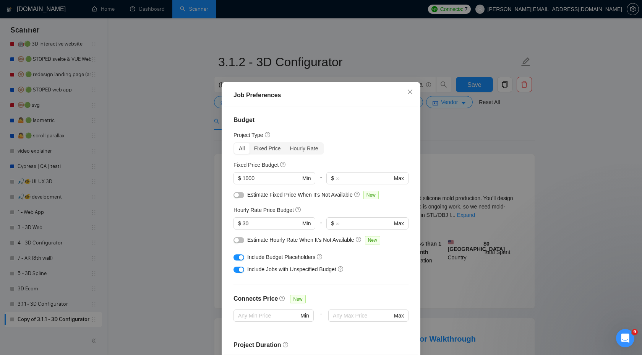
click at [446, 137] on div "Job Preferences Budget Project Type All Fixed Price Hourly Rate Fixed Price Bud…" at bounding box center [321, 177] width 642 height 355
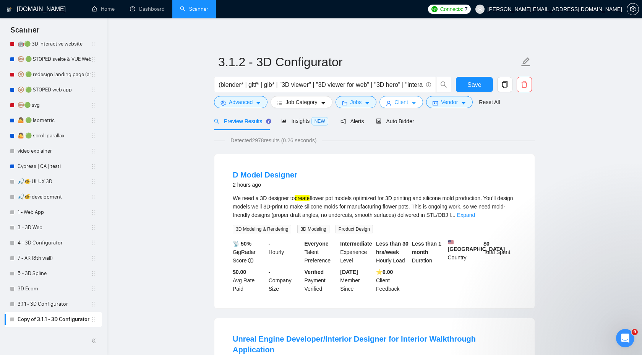
click at [398, 102] on span "Client" at bounding box center [402, 102] width 14 height 8
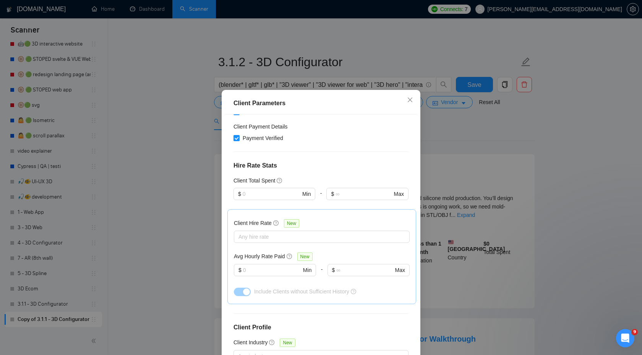
scroll to position [228, 0]
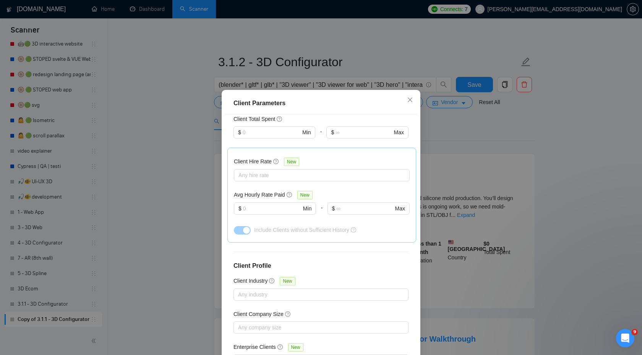
click at [499, 127] on div "Client Parameters Client Location Include Client Countries Select Exclude Clien…" at bounding box center [321, 177] width 642 height 355
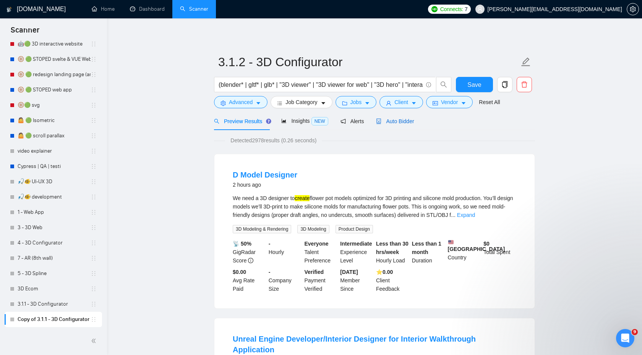
click at [391, 120] on span "Auto Bidder" at bounding box center [395, 121] width 38 height 6
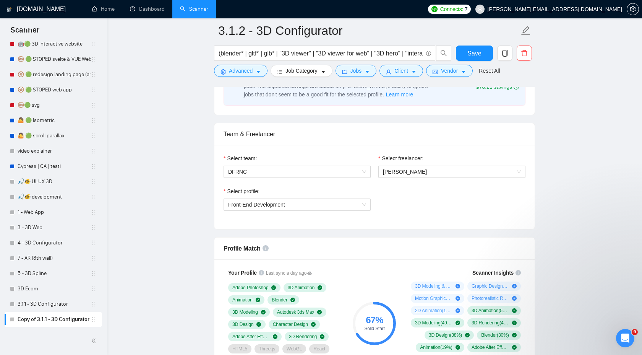
scroll to position [348, 0]
click at [324, 198] on div "Front-End Development" at bounding box center [297, 204] width 147 height 12
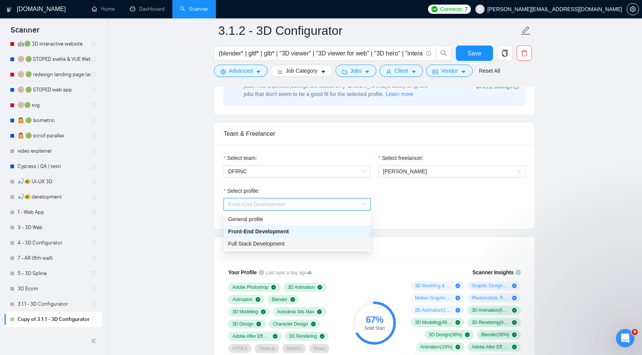
click at [301, 241] on div "Full Stack Development" at bounding box center [297, 243] width 138 height 8
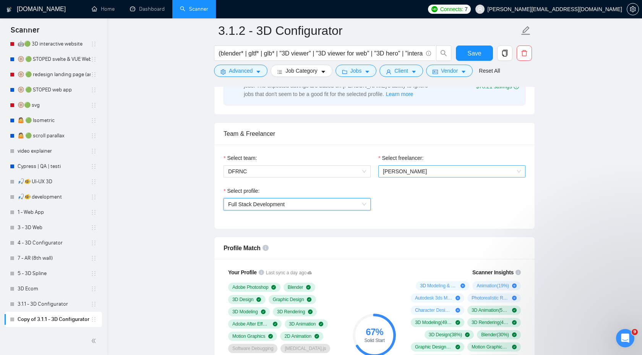
click at [430, 167] on span "[PERSON_NAME]" at bounding box center [452, 171] width 138 height 11
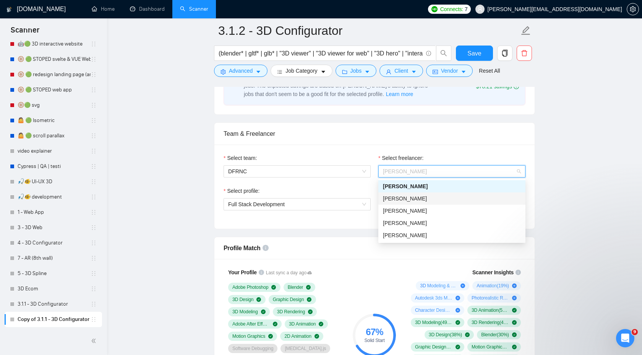
click at [419, 200] on span "[PERSON_NAME]" at bounding box center [405, 198] width 44 height 6
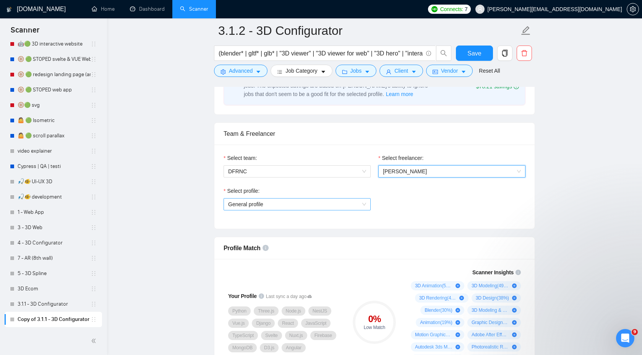
click at [342, 205] on span "General profile" at bounding box center [297, 203] width 138 height 11
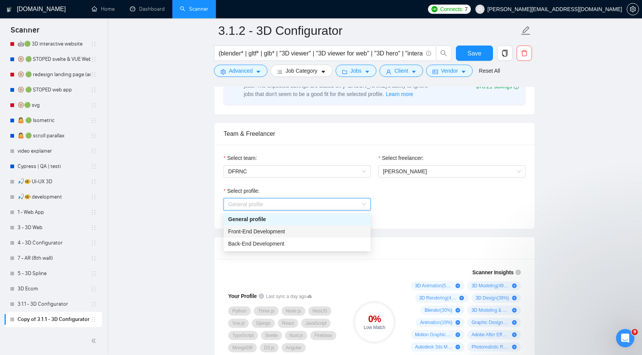
click at [321, 230] on div "Front-End Development" at bounding box center [297, 231] width 138 height 8
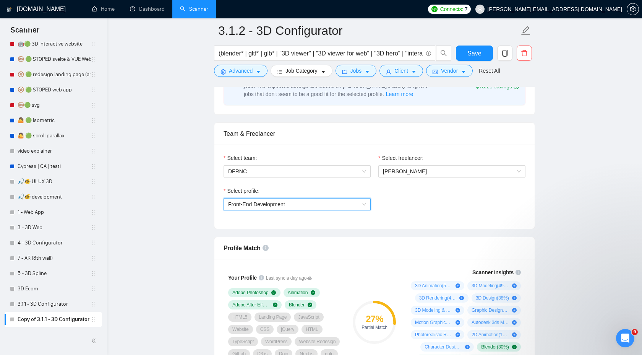
click at [328, 205] on span "Front-End Development" at bounding box center [297, 203] width 138 height 11
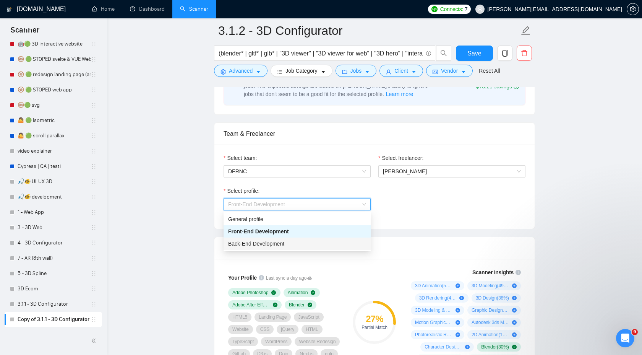
click at [314, 244] on div "Back-End Development" at bounding box center [297, 243] width 138 height 8
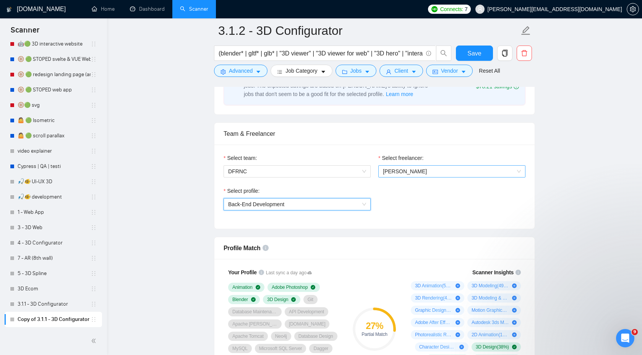
click at [439, 171] on span "[PERSON_NAME]" at bounding box center [452, 171] width 138 height 11
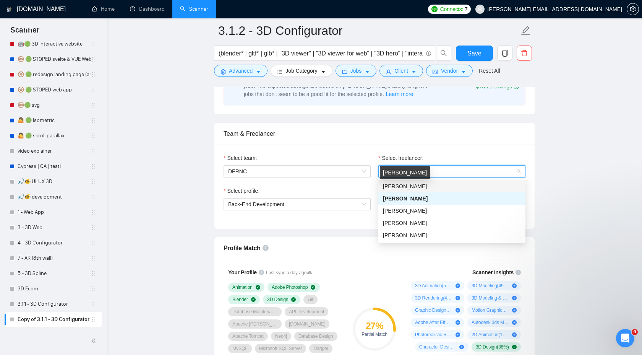
click at [419, 185] on span "[PERSON_NAME]" at bounding box center [405, 186] width 44 height 6
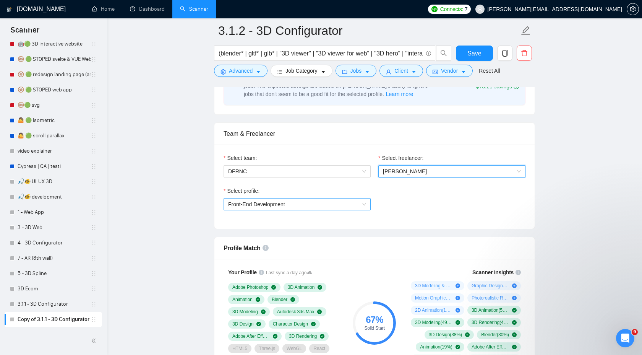
click at [331, 207] on span "Front-End Development" at bounding box center [297, 203] width 138 height 11
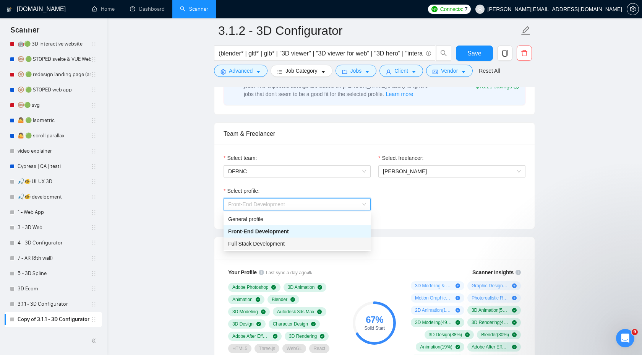
click at [304, 247] on div "Full Stack Development" at bounding box center [297, 243] width 138 height 8
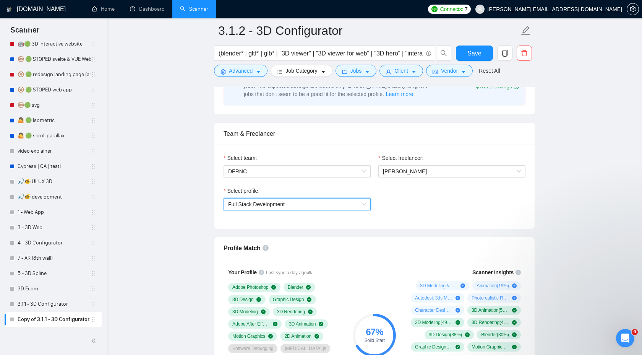
click at [314, 200] on span "Full Stack Development" at bounding box center [297, 203] width 138 height 11
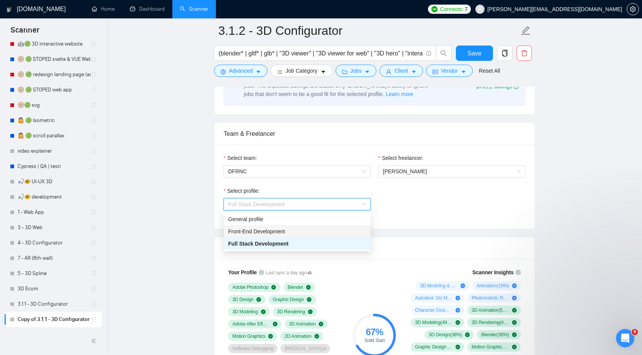
click at [289, 236] on div "Front-End Development" at bounding box center [297, 231] width 147 height 12
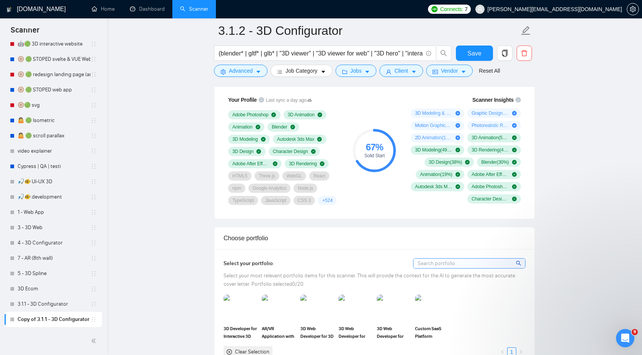
scroll to position [573, 0]
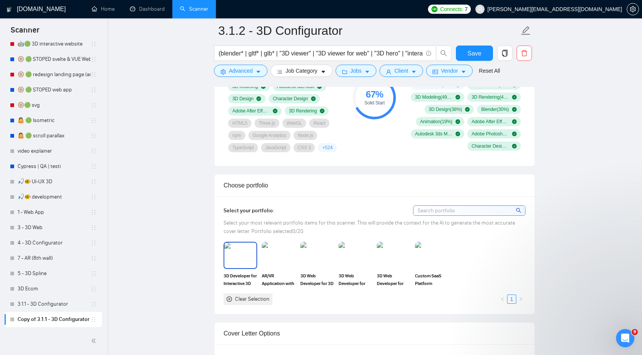
click at [231, 259] on img at bounding box center [240, 254] width 32 height 25
click at [271, 258] on img at bounding box center [279, 254] width 32 height 25
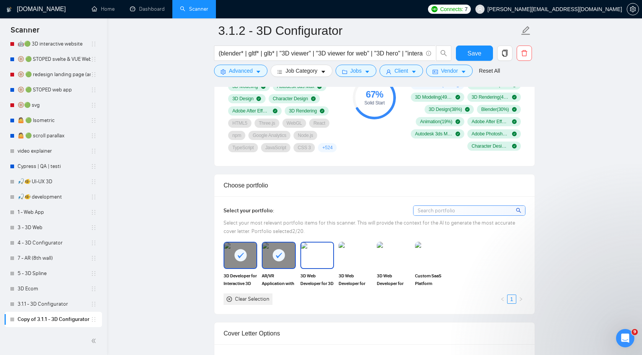
click at [310, 258] on img at bounding box center [317, 254] width 32 height 25
click at [348, 254] on img at bounding box center [356, 255] width 34 height 27
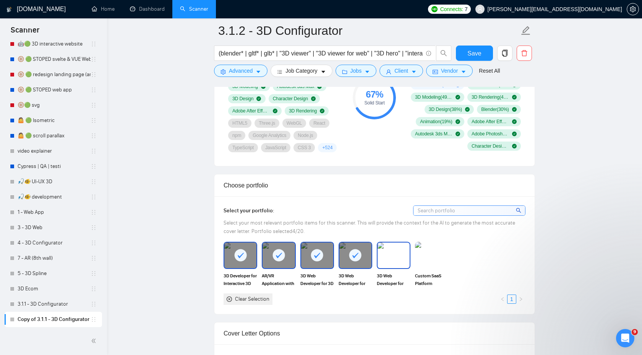
click at [392, 254] on img at bounding box center [394, 254] width 32 height 25
click at [433, 257] on img at bounding box center [432, 254] width 32 height 25
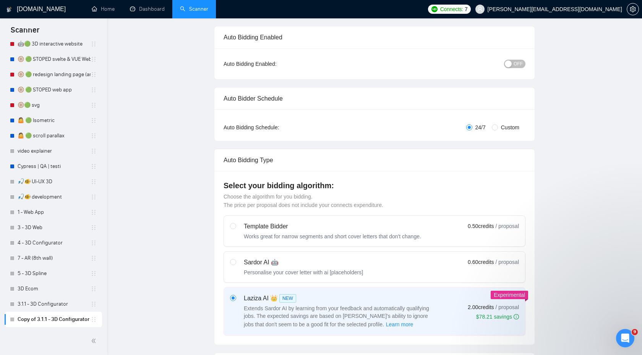
scroll to position [0, 0]
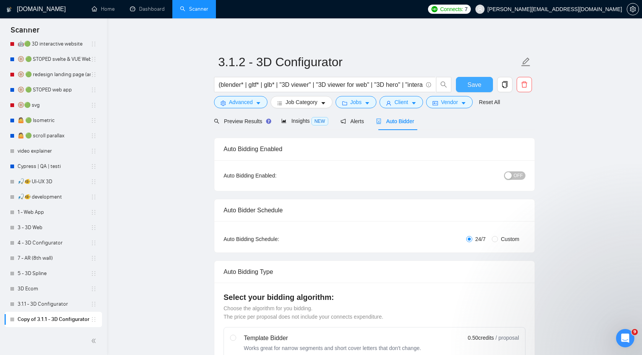
click at [467, 86] on button "Save" at bounding box center [474, 84] width 37 height 15
click at [301, 125] on div "Insights NEW" at bounding box center [304, 121] width 47 height 9
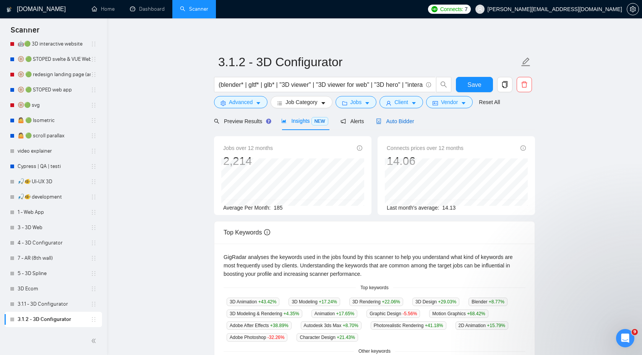
click at [405, 124] on span "Auto Bidder" at bounding box center [395, 121] width 38 height 6
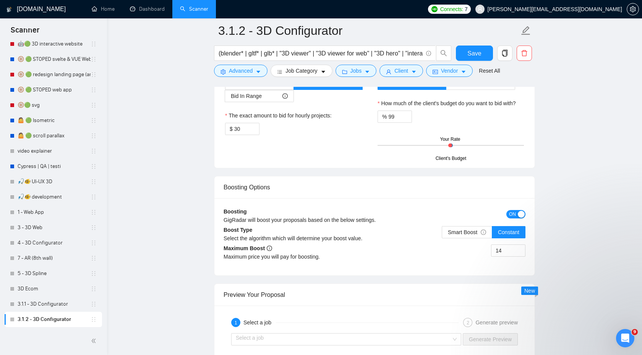
scroll to position [1247, 0]
click at [472, 230] on span "Smart Boost" at bounding box center [467, 232] width 38 height 6
click at [442, 234] on input "Smart Boost" at bounding box center [442, 234] width 0 height 0
drag, startPoint x: 505, startPoint y: 252, endPoint x: 462, endPoint y: 252, distance: 42.4
click at [462, 252] on div "14" at bounding box center [450, 254] width 151 height 21
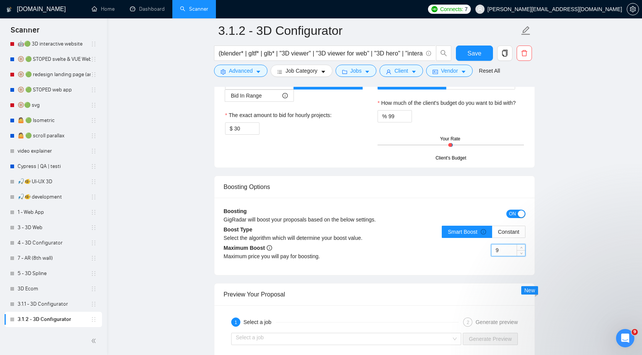
type input "9"
click at [471, 53] on span "Save" at bounding box center [475, 54] width 14 height 10
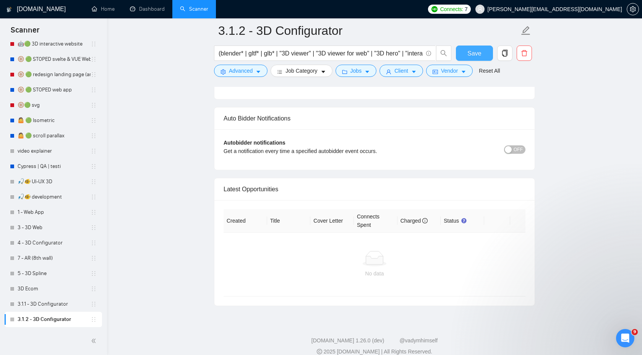
scroll to position [1791, 0]
click at [507, 56] on icon "copy" at bounding box center [505, 53] width 7 height 7
click at [500, 96] on span "Yes" at bounding box center [495, 92] width 9 height 8
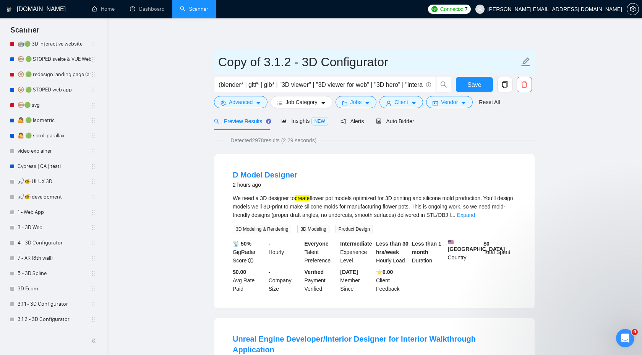
drag, startPoint x: 266, startPoint y: 62, endPoint x: 186, endPoint y: 61, distance: 79.9
click at [246, 61] on input "3.1.2 - 3D Configurator" at bounding box center [368, 61] width 301 height 19
type input "3.1.3 - 3D Configurator"
click at [306, 62] on input "3.1.3 - 3D Configurator" at bounding box center [368, 61] width 301 height 19
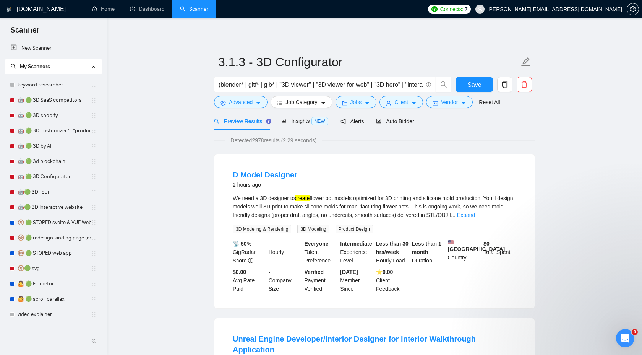
scroll to position [163, 0]
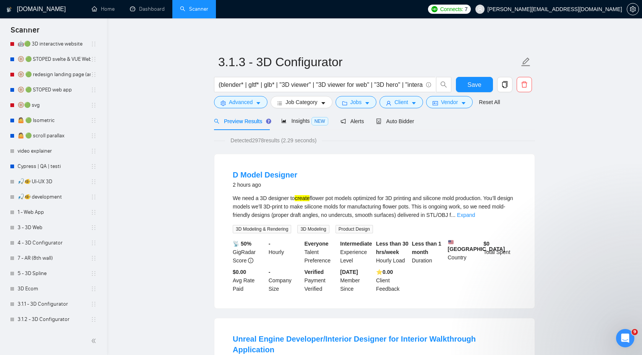
type input "3.1.3 - 3D Configurator"
click at [328, 84] on input "(blender* | gltf* | glb* | "3D viewer" | "3D viewer for web" | "3D hero" | "int…" at bounding box center [321, 85] width 204 height 10
paste input "("3D" | "3d" | "3D web" | "3D website" | webgl | three* | "product visualizer")…"
type input "(("3D" | "3d" | "3D web" | "3D website" | webgl | three* | "product visualizer"…"
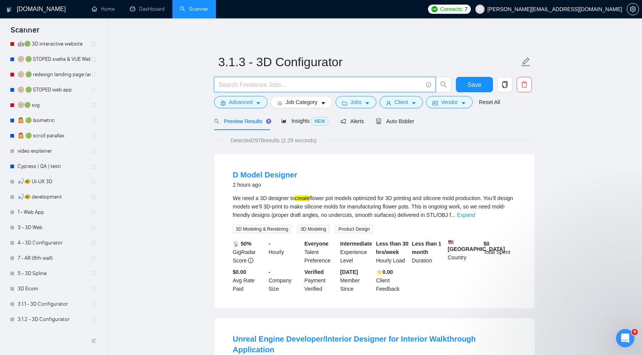
scroll to position [0, 0]
paste input "(("3D" | "3d" | "3D web" | "3D website" | webgl | three* | "product visualizer"…"
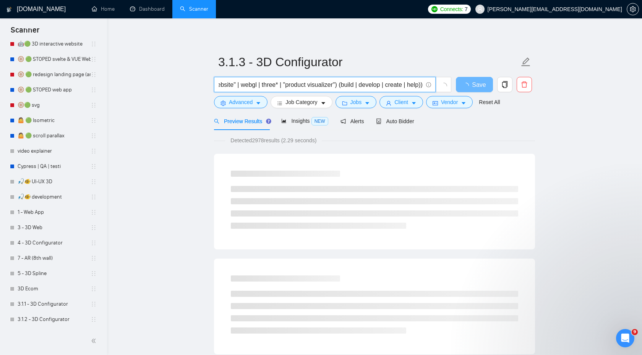
click at [335, 85] on input "(("3D" | "3d" | "3D web" | "3D website" | webgl | three* | "product visualizer"…" at bounding box center [321, 85] width 204 height 10
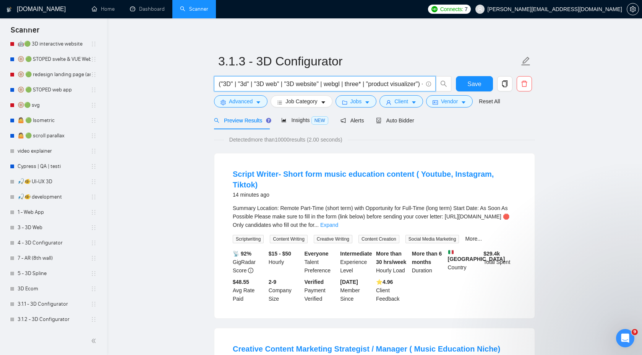
scroll to position [0, 0]
click at [221, 85] on input "(("3D" | "3d" | "3D web" | "3D website" | webgl | three* | "product visualizer"…" at bounding box center [321, 84] width 204 height 10
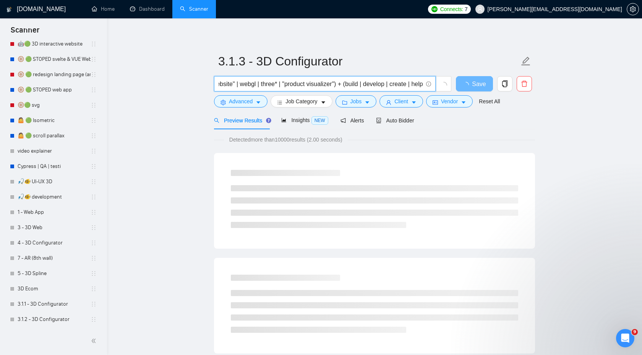
scroll to position [0, 99]
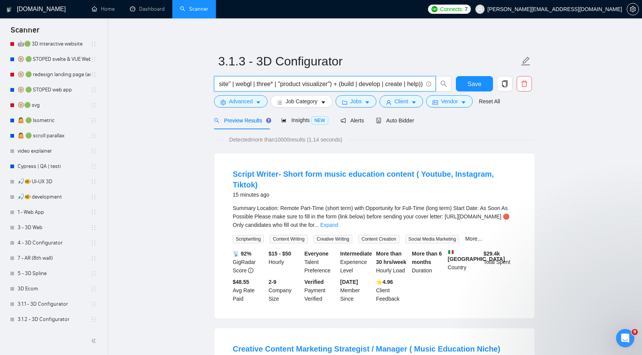
click at [422, 84] on input "("3D" | "3d" | "3D web" | "3D website" | webgl | three* | "product visualizer")…" at bounding box center [321, 84] width 204 height 10
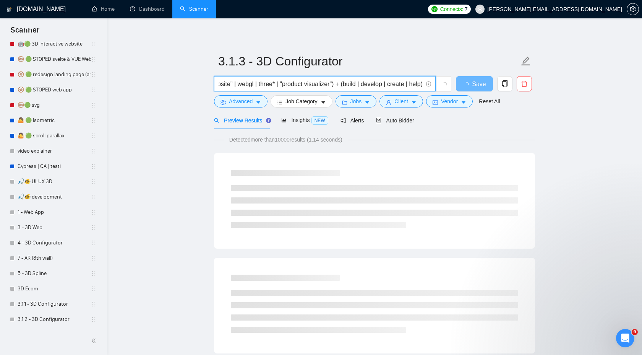
click at [271, 88] on input "("3D" | "3d" | "3D web" | "3D website" | webgl | three* | "product visualizer")…" at bounding box center [321, 84] width 204 height 10
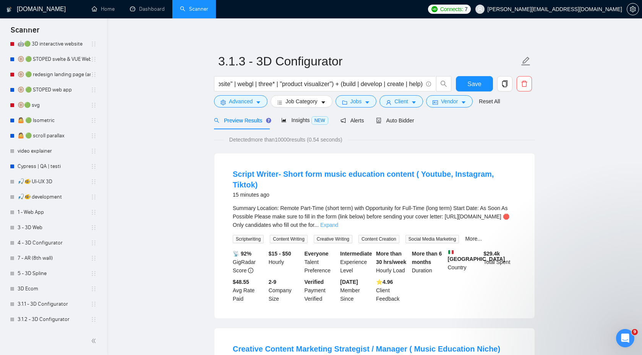
click at [338, 222] on link "Expand" at bounding box center [329, 225] width 18 height 6
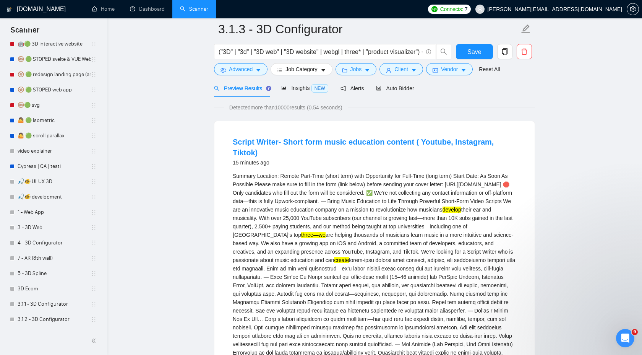
scroll to position [0, 0]
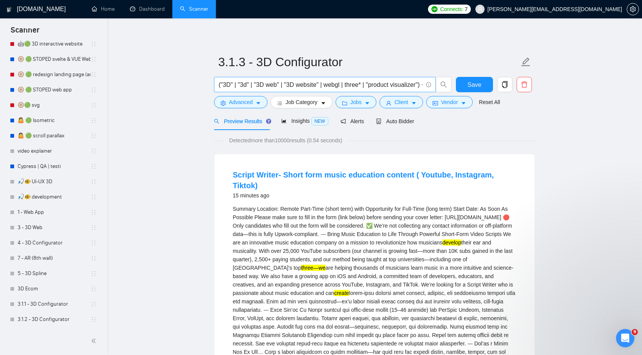
click at [232, 88] on input "("3D" | "3d" | "3D web" | "3D website" | webgl | three* | "product visualizer")…" at bounding box center [321, 85] width 204 height 10
click at [254, 85] on input "("3D*" | "3d" | "3D web" | "3D website" | webgl | three* | "product visualizer"…" at bounding box center [321, 85] width 204 height 10
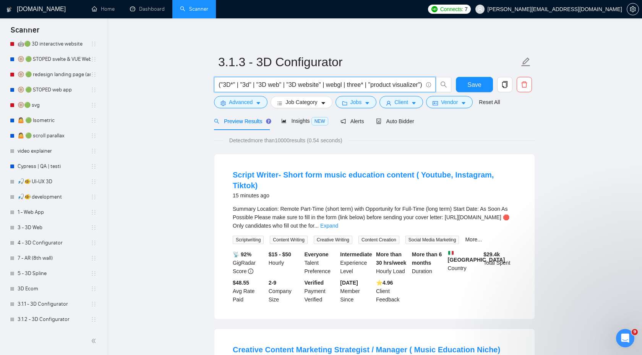
drag, startPoint x: 239, startPoint y: 87, endPoint x: 328, endPoint y: 87, distance: 89.9
click at [328, 87] on input "("3D*" | "3d" | "3D web" | "3D website" | webgl | three* | "product visualizer"…" at bounding box center [321, 85] width 204 height 10
click at [223, 87] on input "("3D*| webgl | three* | "product visualizer") + (build | develop | create | hel…" at bounding box center [321, 85] width 204 height 10
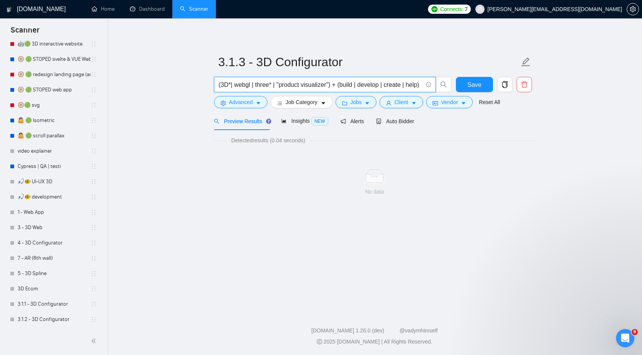
click at [231, 86] on input "(3D*| webgl | three* | "product visualizer") + (build | develop | create | help)" at bounding box center [321, 85] width 204 height 10
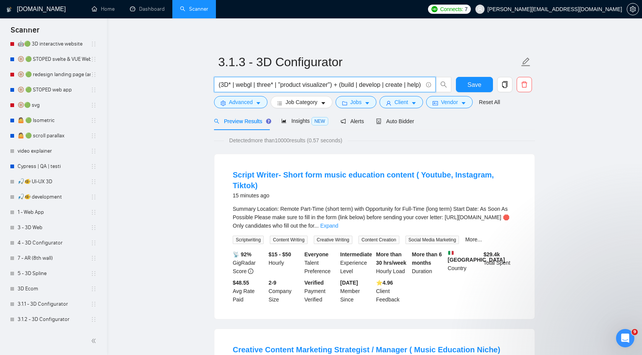
click at [373, 84] on input "(3D* | webgl | three* | "product visualizer") + (build | develop | create | hel…" at bounding box center [321, 85] width 204 height 10
click at [338, 223] on link "Expand" at bounding box center [329, 226] width 18 height 6
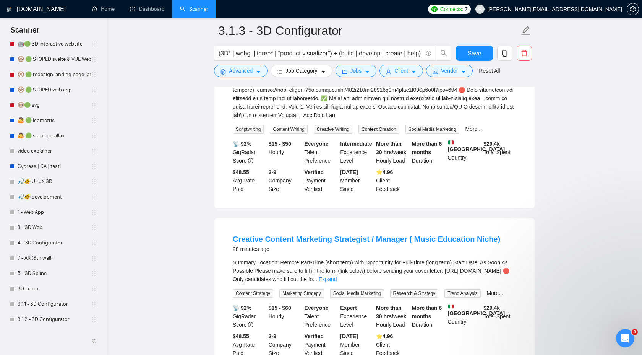
scroll to position [379, 0]
click at [337, 281] on link "Expand" at bounding box center [328, 278] width 18 height 6
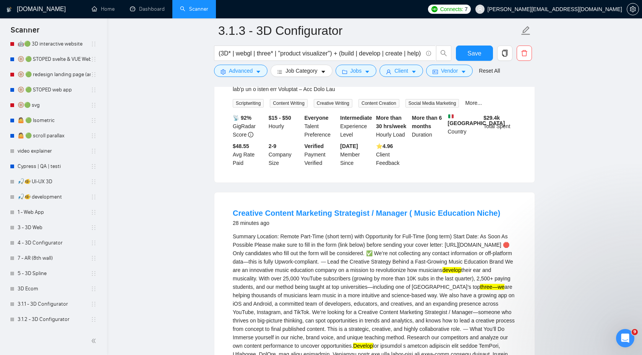
scroll to position [405, 0]
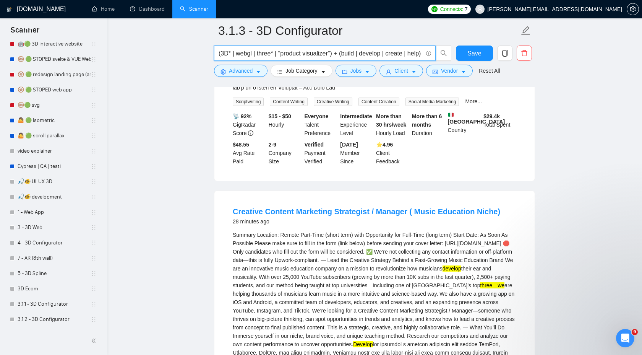
click at [275, 54] on input "(3D* | webgl | three* | "product visualizer") + (build | develop | create | hel…" at bounding box center [321, 54] width 204 height 10
click at [265, 53] on input "(3D* | webgl | three | "product visualizer") + (build | develop | create | help)" at bounding box center [321, 54] width 204 height 10
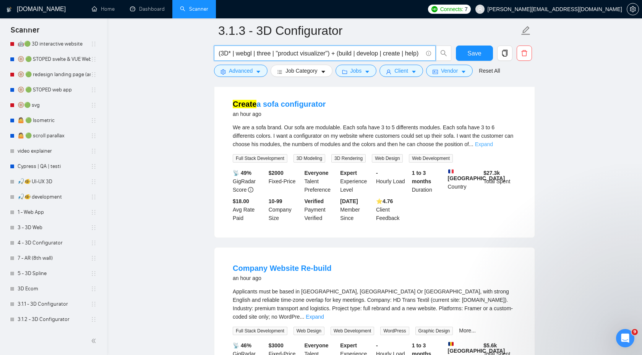
click at [493, 147] on link "Expand" at bounding box center [484, 144] width 18 height 6
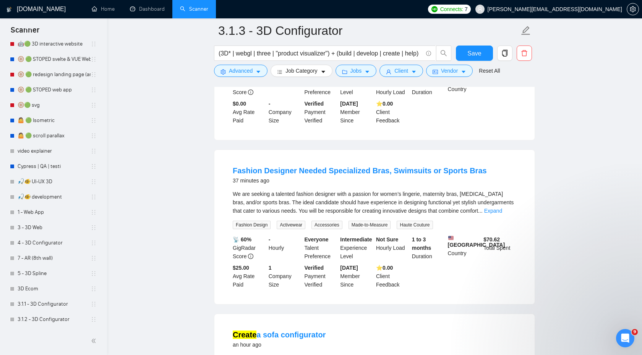
scroll to position [0, 0]
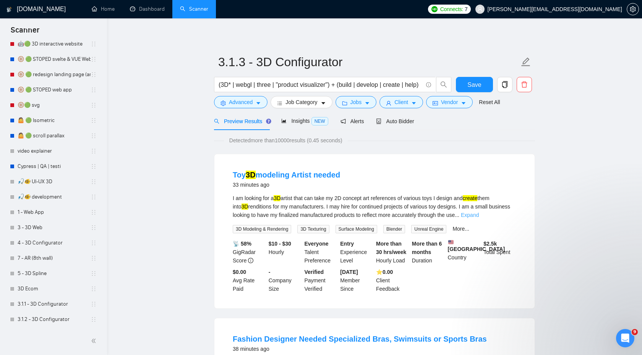
click at [479, 216] on link "Expand" at bounding box center [470, 215] width 18 height 6
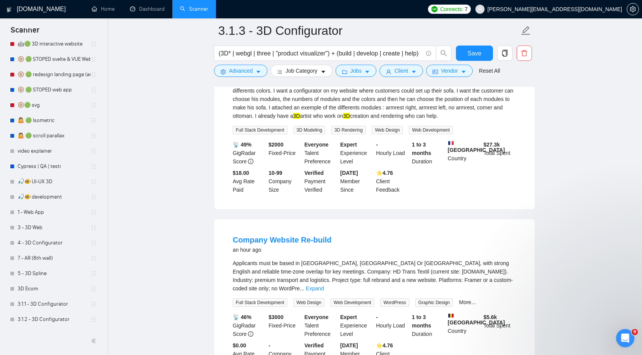
scroll to position [562, 0]
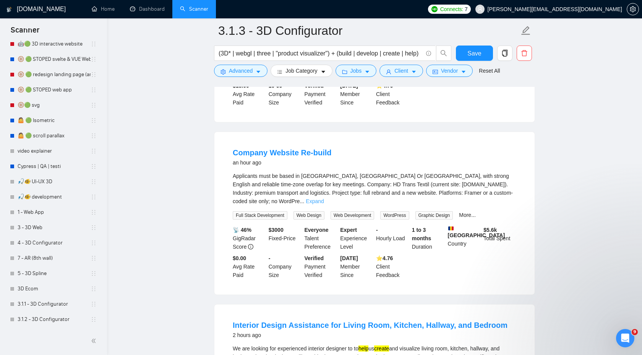
click at [324, 204] on link "Expand" at bounding box center [315, 201] width 18 height 6
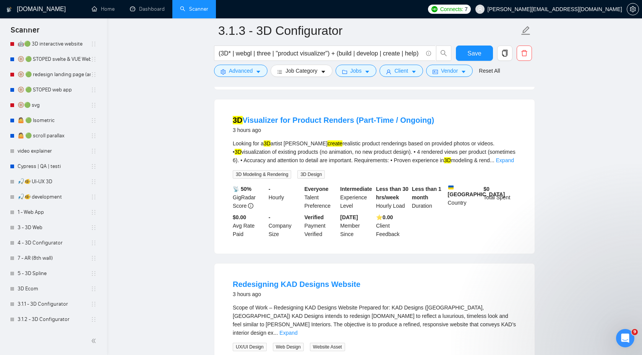
scroll to position [1971, 0]
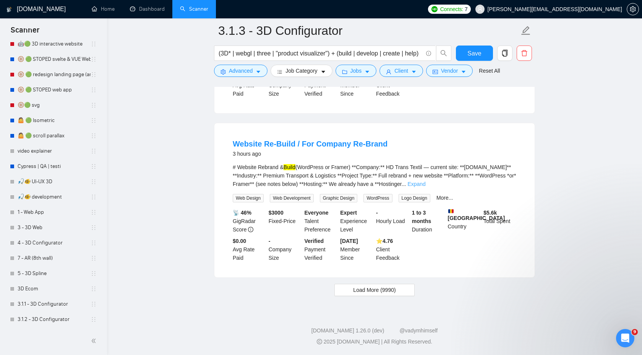
click at [426, 181] on link "Expand" at bounding box center [417, 184] width 18 height 6
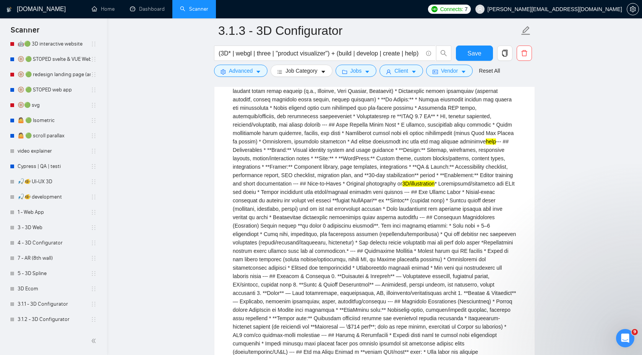
scroll to position [2425, 0]
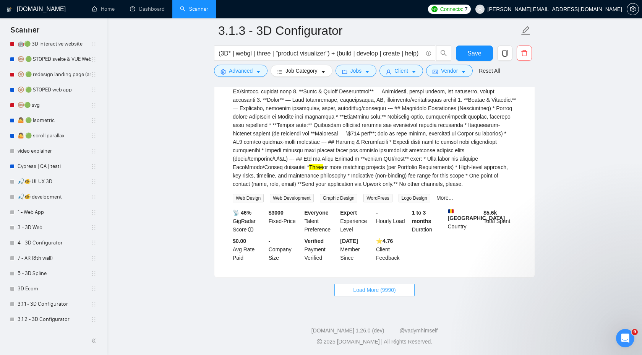
click at [382, 287] on span "Load More (9990)" at bounding box center [374, 290] width 42 height 8
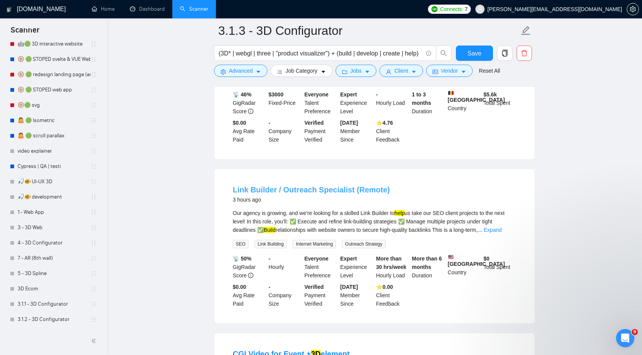
scroll to position [2516, 0]
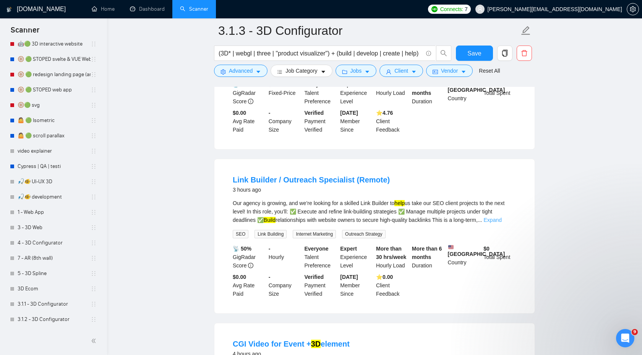
click at [502, 223] on link "Expand" at bounding box center [493, 220] width 18 height 6
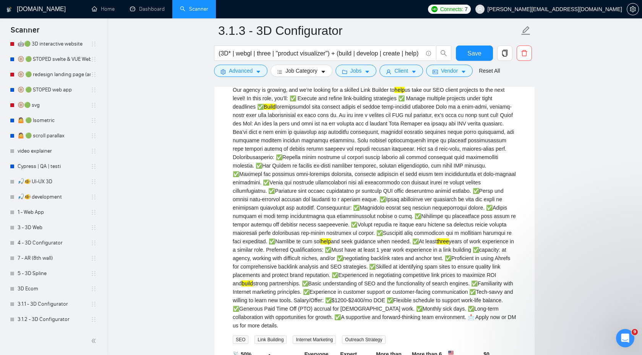
scroll to position [2629, 0]
drag, startPoint x: 335, startPoint y: 55, endPoint x: 449, endPoint y: 54, distance: 113.9
click at [452, 55] on div "(3D* | webgl | three | "product visualizer") + (build | develop | create | help)" at bounding box center [333, 55] width 241 height 19
click at [337, 51] on input "(3D* | webgl | three | "product visualizer") + (build | develop | create | help)" at bounding box center [321, 54] width 204 height 10
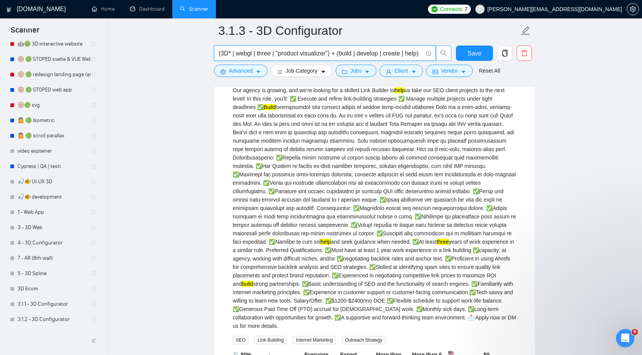
drag, startPoint x: 333, startPoint y: 54, endPoint x: 448, endPoint y: 53, distance: 114.3
click at [449, 54] on span "(3D* | webgl | three | "product visualizer") + (build | develop | create | help)" at bounding box center [333, 53] width 238 height 15
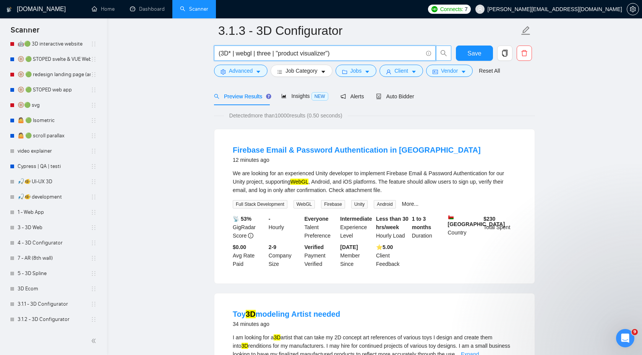
scroll to position [47, 0]
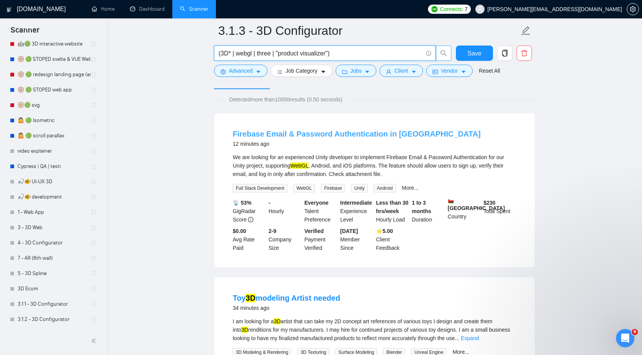
type input "(3D* | webgl | three | "product visualizer")"
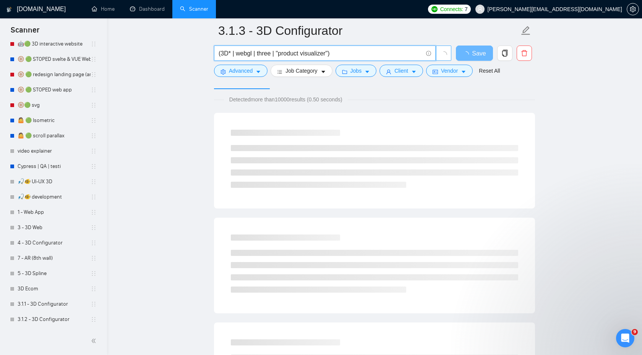
click at [345, 54] on input "(3D* | webgl | three | "product visualizer")" at bounding box center [321, 54] width 204 height 10
paste input "+ (build | develop | create | help)"
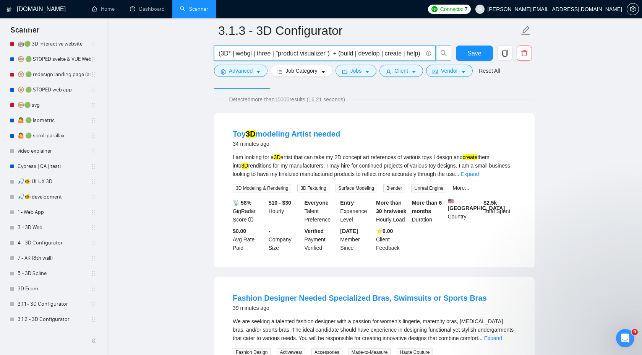
click at [261, 54] on input "(3D* | webgl | three | "product visualizer") + (build | develop | create | help)" at bounding box center [321, 54] width 204 height 10
paste input ".js | threejs | three-js"
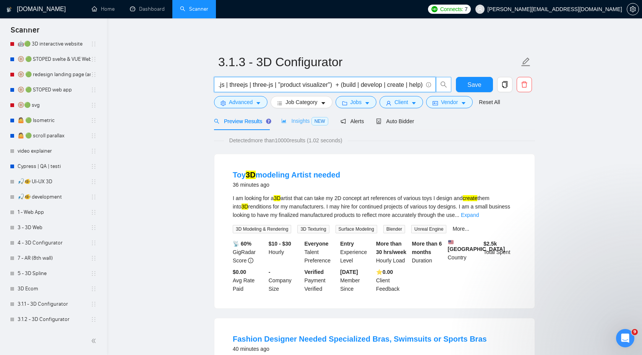
type input "(3D* | webgl | three.js | threejs | three-js | "product visualizer") + (build |…"
click at [306, 125] on div "Insights NEW" at bounding box center [304, 121] width 47 height 9
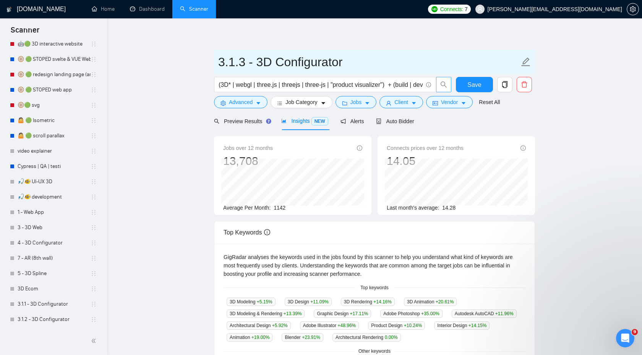
click at [218, 64] on input "3.1.3 - 3D Configurator" at bounding box center [368, 61] width 301 height 19
type input "🔴3.1.3 - 3D Configurator"
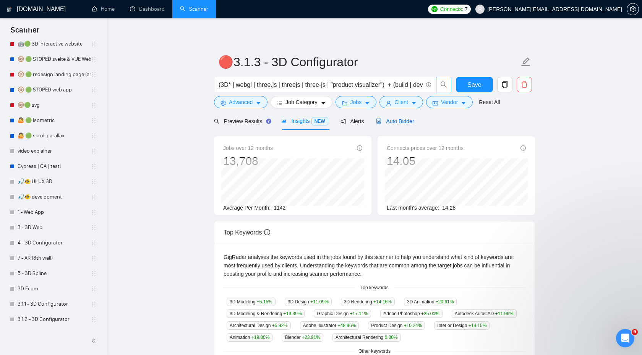
click at [402, 119] on span "Auto Bidder" at bounding box center [395, 121] width 38 height 6
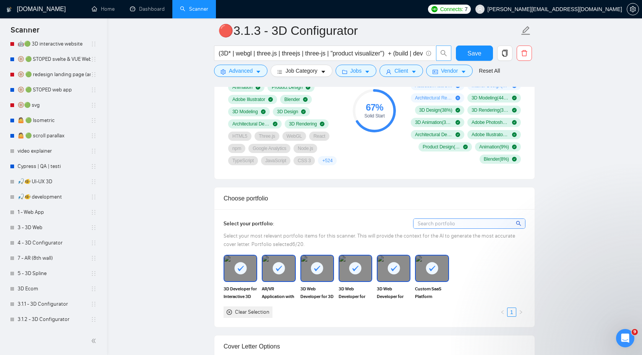
scroll to position [458, 0]
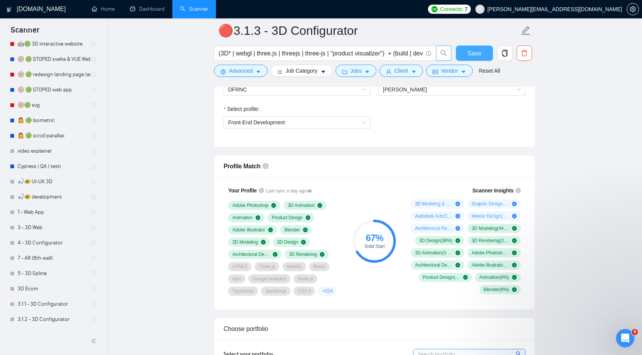
click at [475, 49] on span "Save" at bounding box center [475, 54] width 14 height 10
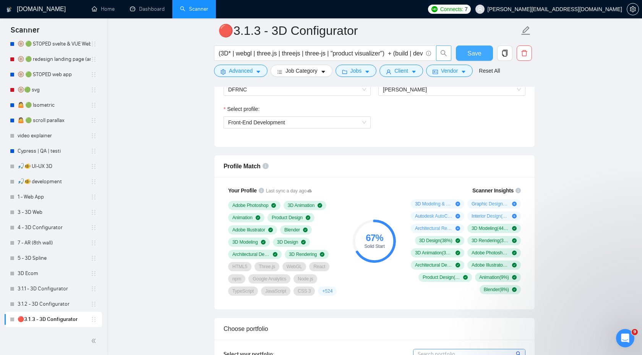
click at [464, 51] on button "Save" at bounding box center [474, 53] width 37 height 15
click at [502, 52] on icon "copy" at bounding box center [505, 53] width 7 height 7
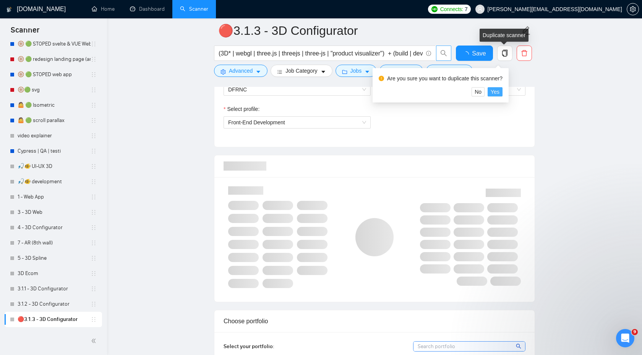
click at [499, 88] on span "Yes" at bounding box center [495, 92] width 9 height 8
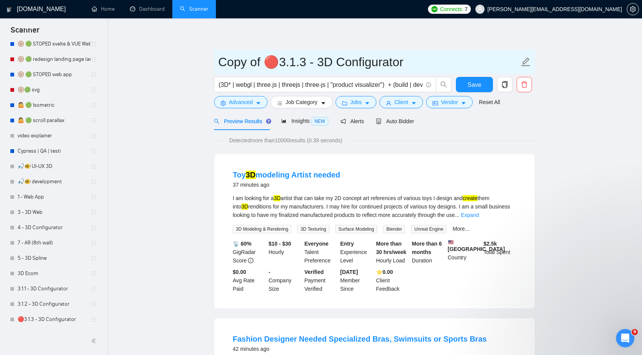
click at [301, 64] on input "Copy of 🔴3.1.3 - 3D Configurator" at bounding box center [368, 61] width 301 height 19
drag, startPoint x: 303, startPoint y: 64, endPoint x: 235, endPoint y: 65, distance: 68.1
paste input "3.2.1"
click at [348, 63] on input "3.2.1 - 3D Configurator" at bounding box center [368, 61] width 301 height 19
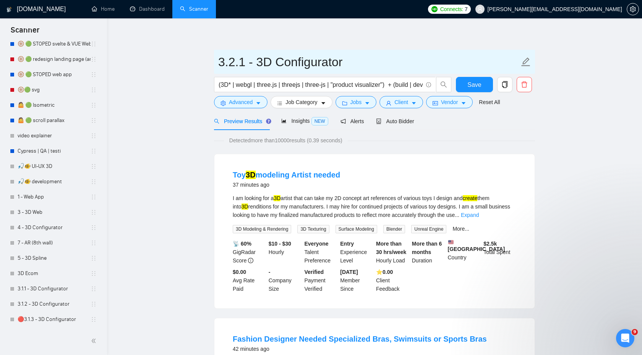
type input "3.2.1 - 3D Configurator"
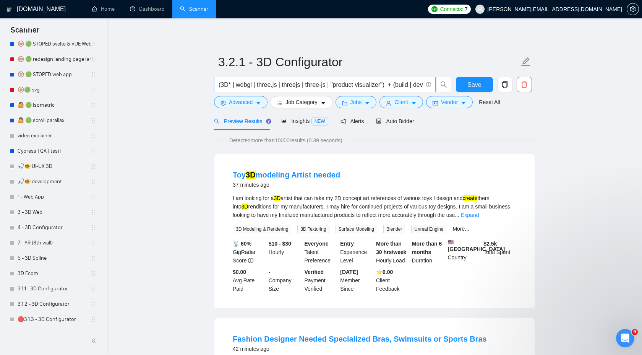
click at [389, 88] on input "(3D* | webgl | three.js | threejs | three-js | "product visualizer") + (build |…" at bounding box center [321, 85] width 204 height 10
paste input "'(("add 3D" | "add 3d" | "3D for website" | "interactive 3D" | "3D hero" | "3D …"
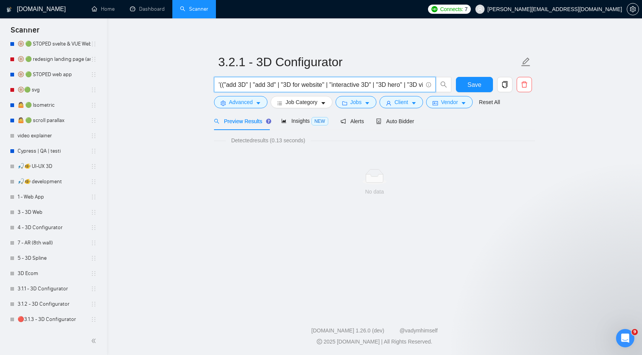
click at [223, 85] on input "'(("add 3D" | "add 3d" | "3D for website" | "interactive 3D" | "3D hero" | "3D …" at bounding box center [321, 85] width 204 height 10
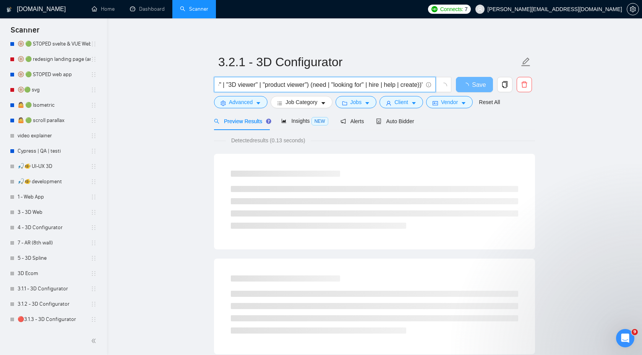
scroll to position [0, 195]
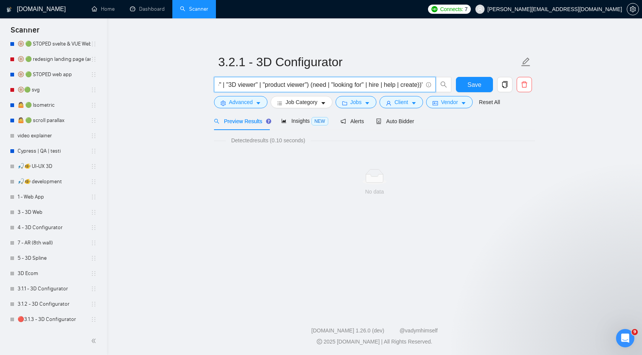
click at [419, 85] on input "("add 3D" | "add 3d" | "3D for website" | "interactive 3D" | "3D hero" | "3D vi…" at bounding box center [321, 85] width 204 height 10
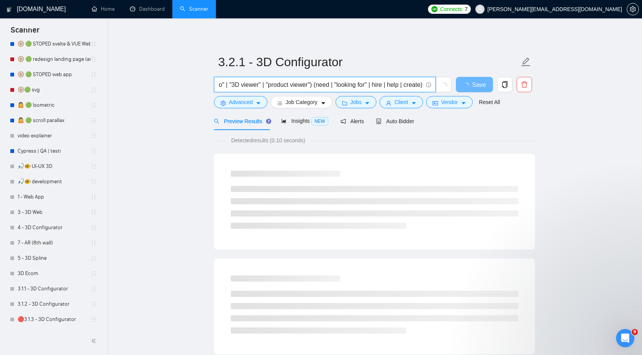
click at [310, 86] on input "("add 3D" | "add 3d" | "3D for website" | "interactive 3D" | "3D hero" | "3D vi…" at bounding box center [321, 85] width 204 height 10
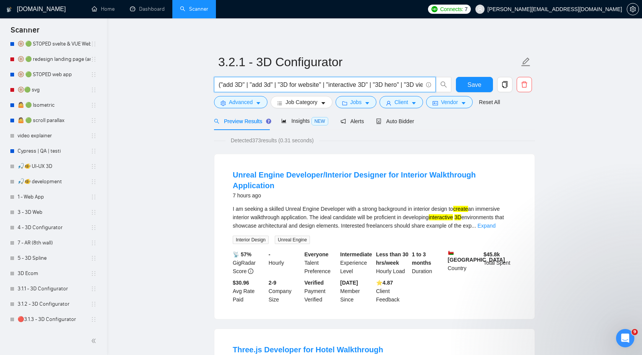
drag, startPoint x: 252, startPoint y: 86, endPoint x: 221, endPoint y: 87, distance: 30.2
click at [221, 87] on input "("add 3D" | "add 3d" | "3D for website" | "interactive 3D" | "3D hero" | "3D vi…" at bounding box center [321, 85] width 204 height 10
type input "("add 3d" | "3D for website" | "interactive 3D" | "3D hero" | "3D viewer" | "pr…"
click at [218, 85] on span "("add 3d" | "3D for website" | "interactive 3D" | "3D hero" | "3D viewer" | "pr…" at bounding box center [325, 84] width 222 height 15
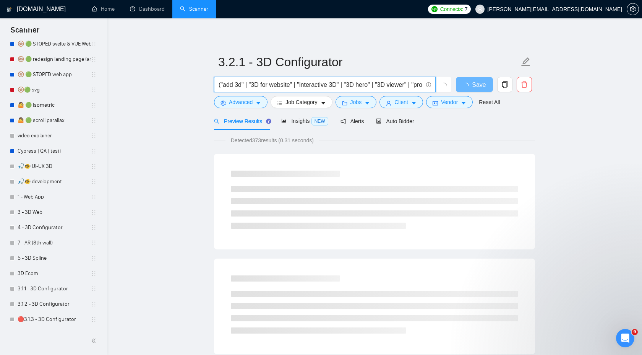
drag, startPoint x: 219, startPoint y: 86, endPoint x: 283, endPoint y: 84, distance: 63.5
click at [220, 86] on input "("add 3d" | "3D for website" | "interactive 3D" | "3D hero" | "3D viewer" | "pr…" at bounding box center [321, 85] width 204 height 10
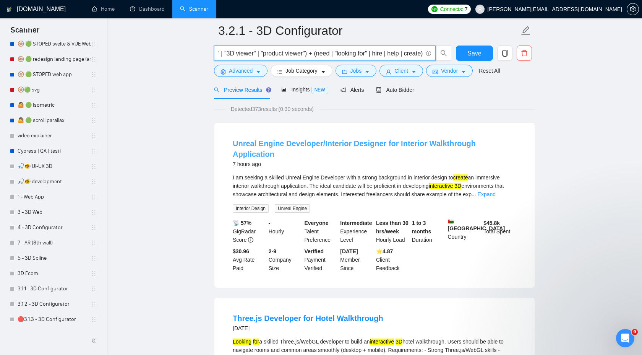
scroll to position [32, 0]
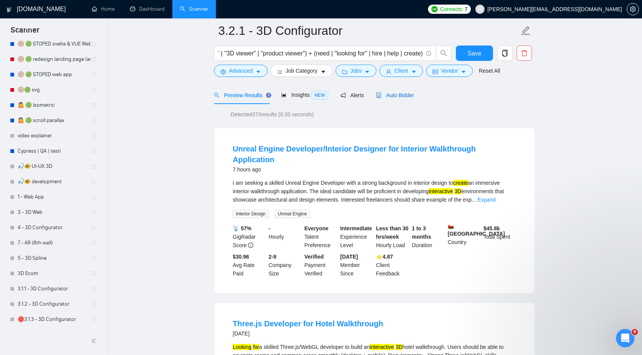
click at [413, 94] on span "Auto Bidder" at bounding box center [395, 95] width 38 height 6
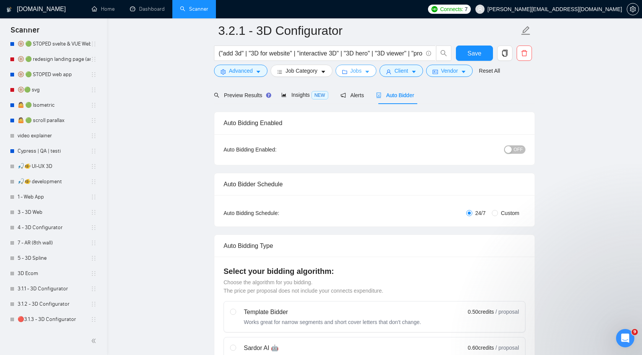
click at [357, 71] on span "Jobs" at bounding box center [356, 71] width 11 height 8
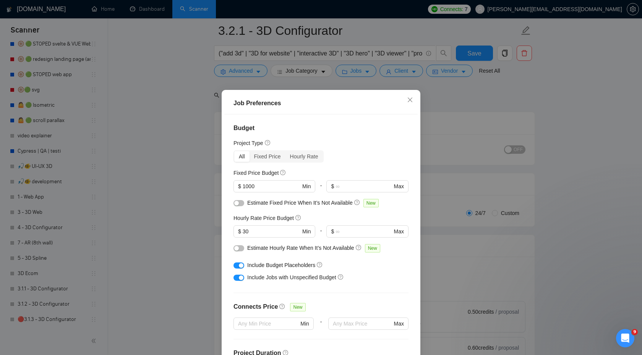
click at [483, 100] on div "Job Preferences Budget Project Type All Fixed Price Hourly Rate Fixed Price Bud…" at bounding box center [321, 177] width 642 height 355
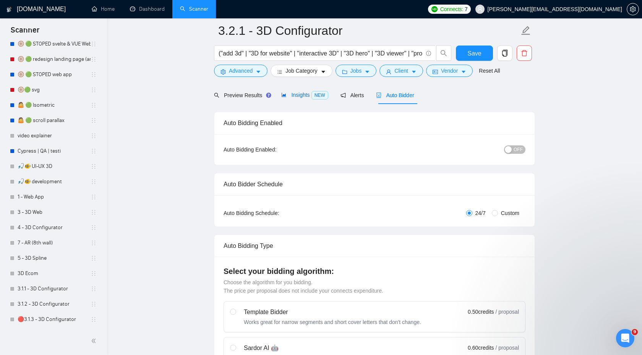
click at [309, 95] on span "Insights NEW" at bounding box center [304, 95] width 47 height 6
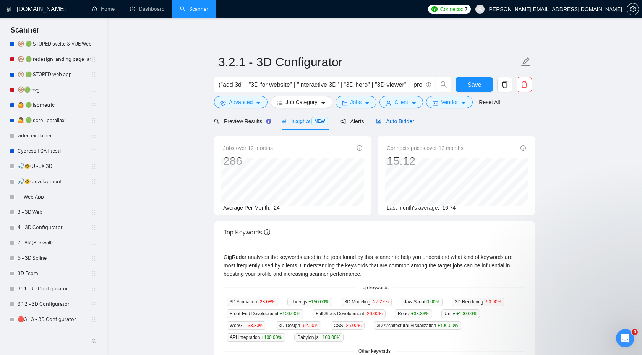
click at [404, 121] on span "Auto Bidder" at bounding box center [395, 121] width 38 height 6
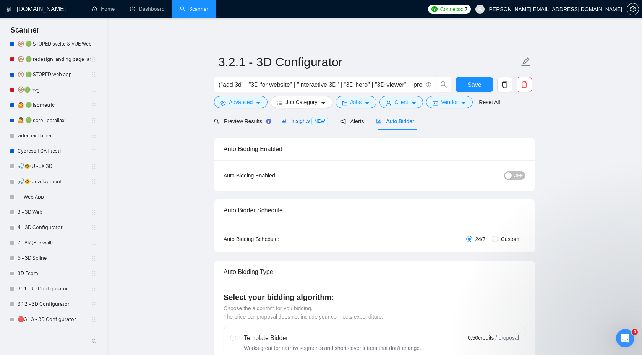
click at [301, 119] on span "Insights NEW" at bounding box center [304, 121] width 47 height 6
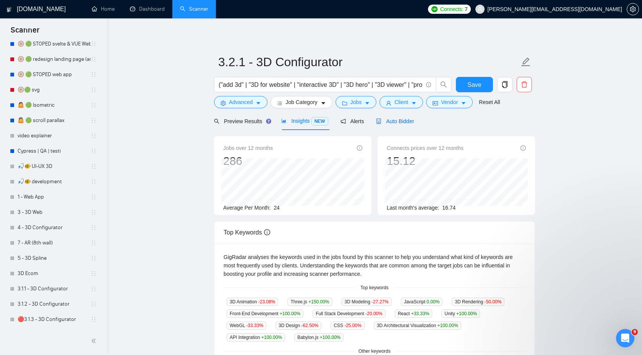
click at [410, 119] on span "Auto Bidder" at bounding box center [395, 121] width 38 height 6
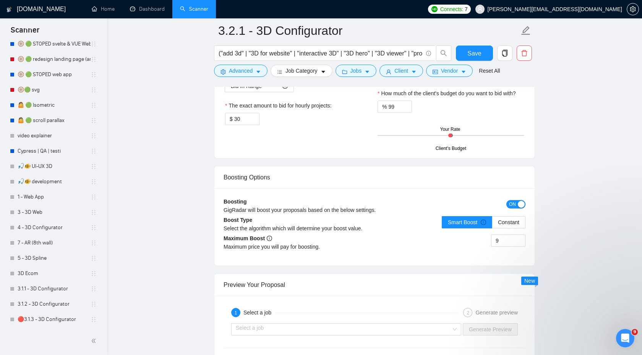
scroll to position [1282, 0]
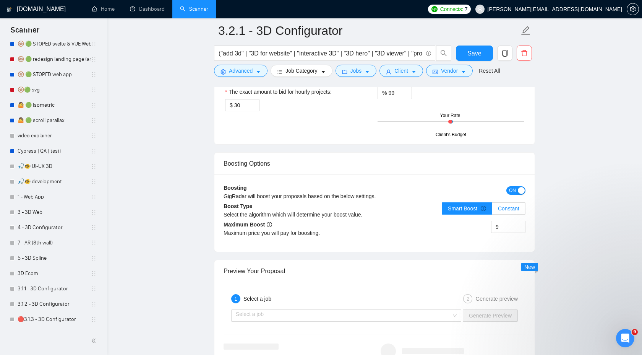
click at [506, 211] on label "Constant" at bounding box center [508, 208] width 33 height 12
click at [492, 210] on input "Constant" at bounding box center [492, 210] width 0 height 0
drag, startPoint x: 506, startPoint y: 229, endPoint x: 484, endPoint y: 229, distance: 21.8
click at [484, 229] on div "9" at bounding box center [450, 231] width 151 height 21
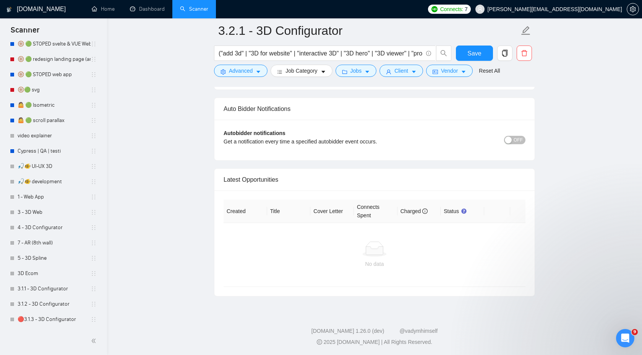
scroll to position [1554, 0]
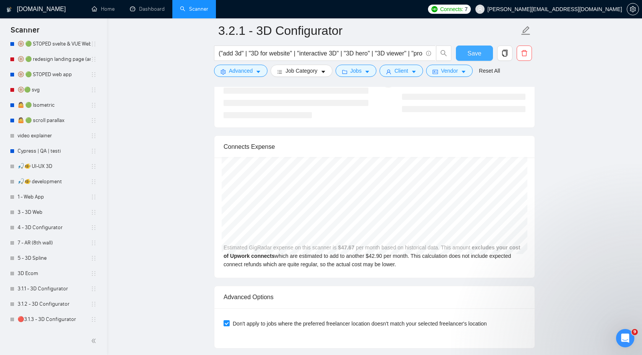
type input "12"
click at [470, 50] on span "Save" at bounding box center [475, 54] width 14 height 10
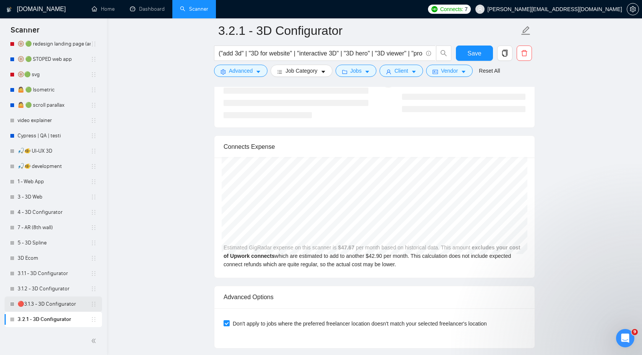
click at [43, 306] on link "🔴3.1.3 - 3D Configurator" at bounding box center [54, 303] width 73 height 15
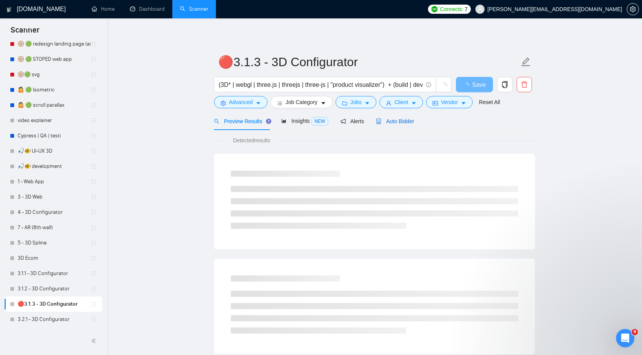
click at [394, 121] on span "Auto Bidder" at bounding box center [395, 121] width 38 height 6
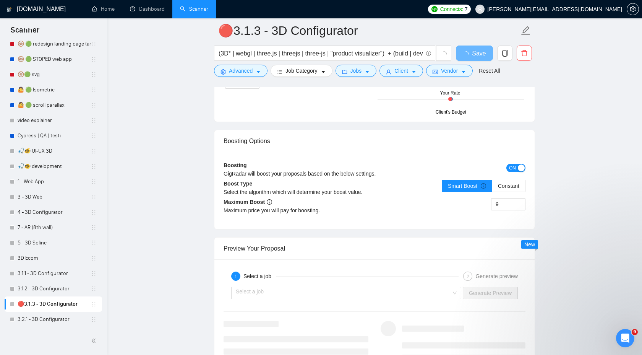
scroll to position [1281, 0]
click at [516, 169] on span "ON" at bounding box center [512, 167] width 7 height 8
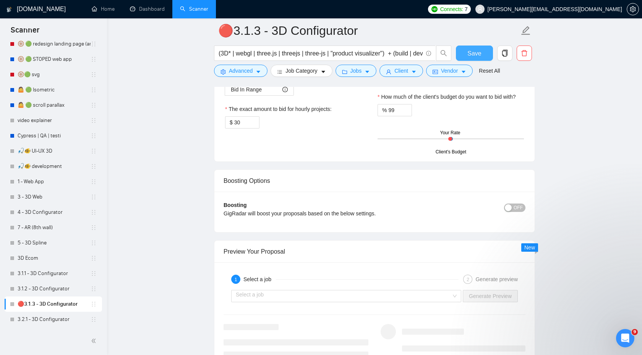
click at [472, 57] on span "Save" at bounding box center [475, 54] width 14 height 10
click at [57, 319] on link "3.2.1 - 3D Configurator" at bounding box center [54, 319] width 73 height 15
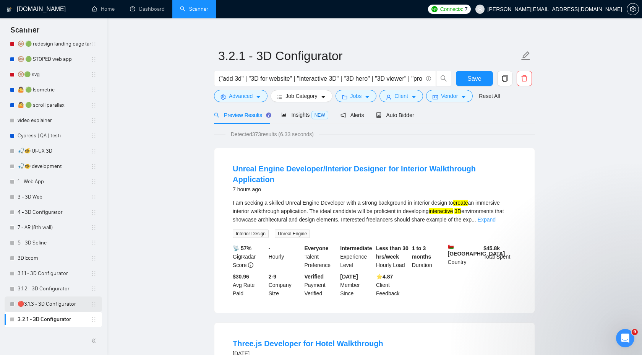
scroll to position [8, 0]
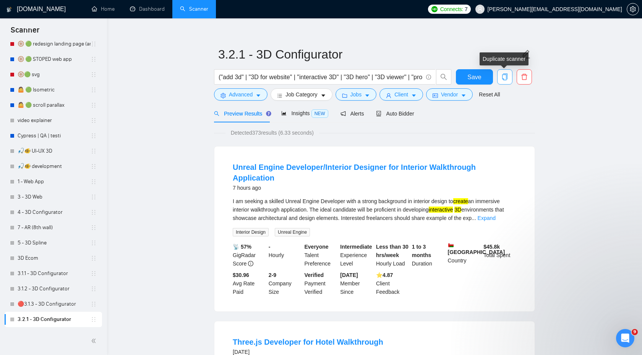
click at [504, 78] on icon "copy" at bounding box center [504, 76] width 5 height 7
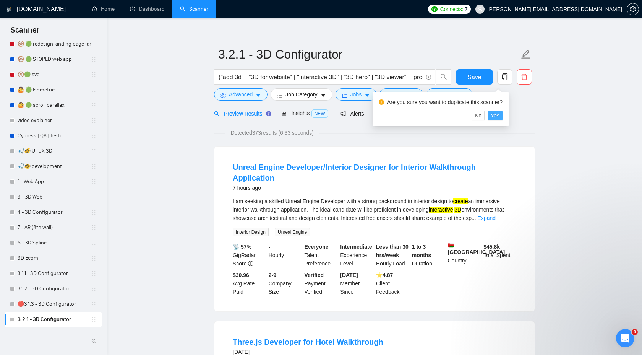
click at [500, 116] on span "Yes" at bounding box center [495, 115] width 9 height 8
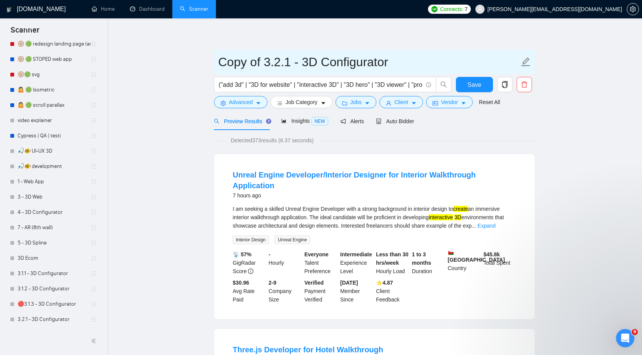
click at [278, 52] on input "Copy of 3.2.1 - 3D Configurator" at bounding box center [368, 61] width 301 height 19
drag, startPoint x: 289, startPoint y: 66, endPoint x: 328, endPoint y: 62, distance: 39.2
paste input "3.2.2"
type input "3.2.2 - 3D Configurator"
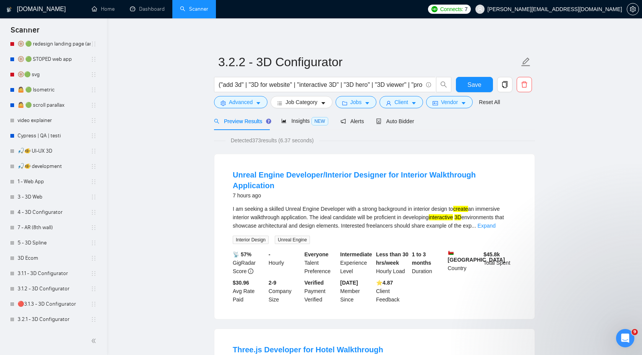
click at [359, 89] on span "("add 3d" | "3D for website" | "interactive 3D" | "3D hero" | "3D viewer" | "pr…" at bounding box center [325, 84] width 222 height 15
click at [359, 88] on input "("add 3d" | "3D for website" | "interactive 3D" | "3D hero" | "3D viewer" | "pr…" at bounding box center [321, 85] width 204 height 10
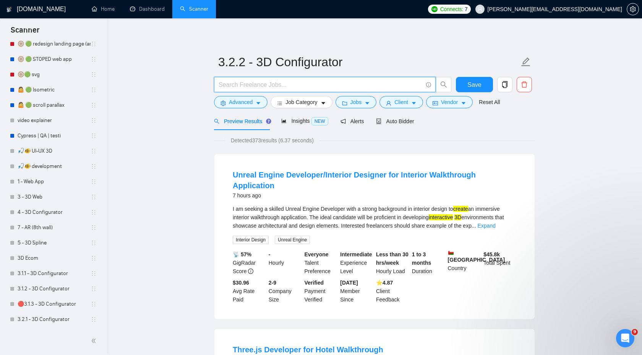
scroll to position [0, 0]
paste input "("3D section" | "3D section on homepage" | "embed 3D" | "show 3D model" | "3D m…"
click at [330, 86] on input "("3D section" | "3D section on homepage" | "embed 3D" | "show 3D model" | "3D m…" at bounding box center [321, 85] width 204 height 10
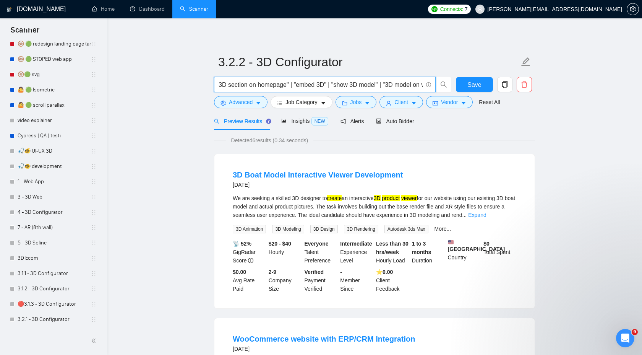
scroll to position [0, 0]
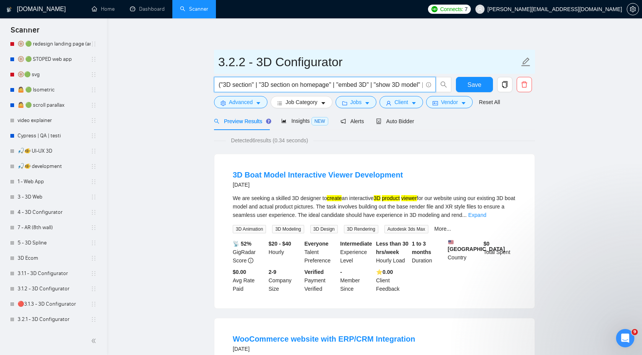
type input "("3D section" | "3D section on homepage" | "embed 3D" | "show 3D model" | "3D m…"
click at [221, 64] on input "3.2.2 - 3D Configurator" at bounding box center [368, 61] width 301 height 19
type input "🔴3.2.2 - 3D Configurator"
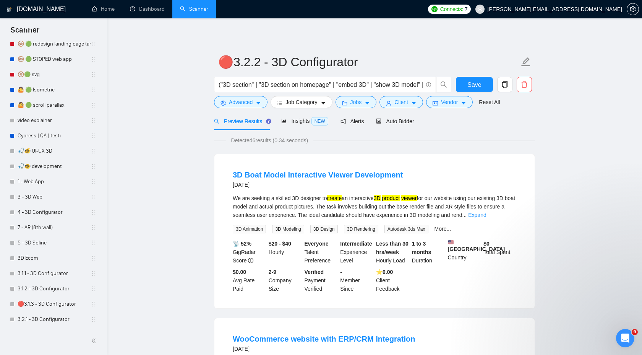
click at [305, 108] on form "🔴3.2.2 - 3D Configurator ("3D section" | "3D section on homepage" | "embed 3D" …" at bounding box center [374, 81] width 321 height 62
click at [306, 103] on span "Job Category" at bounding box center [302, 102] width 32 height 8
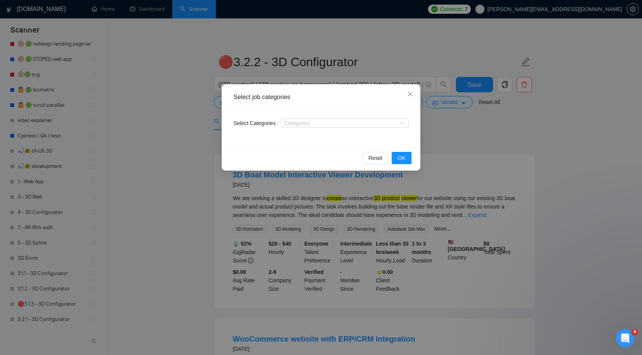
click at [485, 136] on div "Select job categories Select Categories Categories Reset OK" at bounding box center [321, 177] width 642 height 355
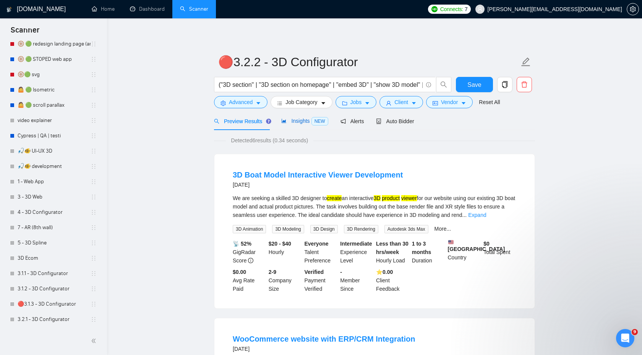
click at [307, 119] on span "Insights NEW" at bounding box center [304, 121] width 47 height 6
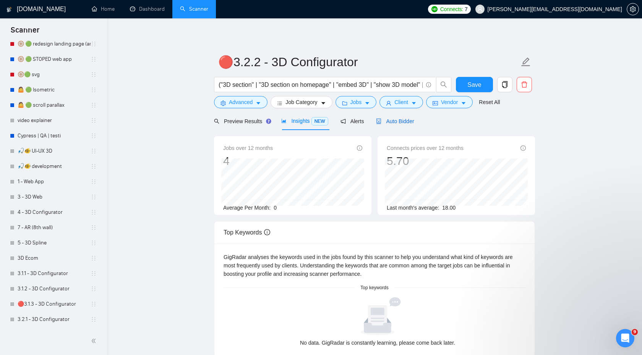
click at [399, 119] on span "Auto Bidder" at bounding box center [395, 121] width 38 height 6
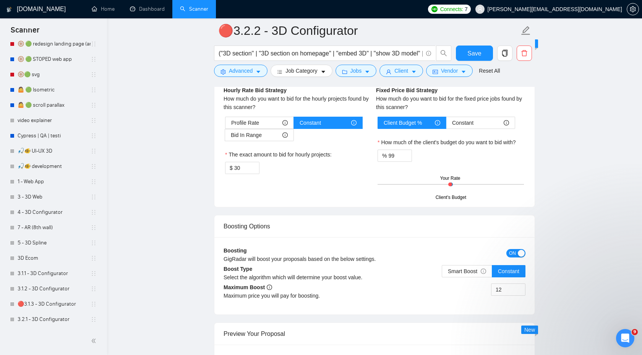
scroll to position [1203, 0]
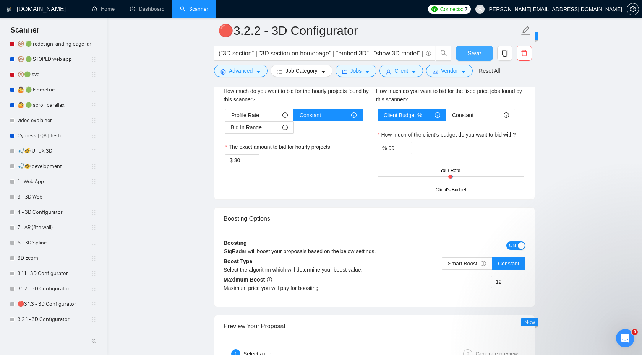
click at [467, 58] on button "Save" at bounding box center [474, 53] width 37 height 15
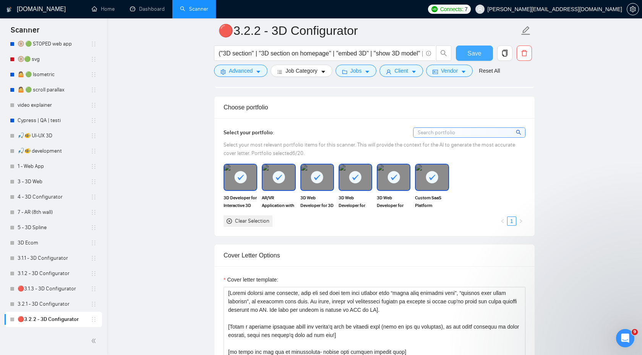
scroll to position [627, 0]
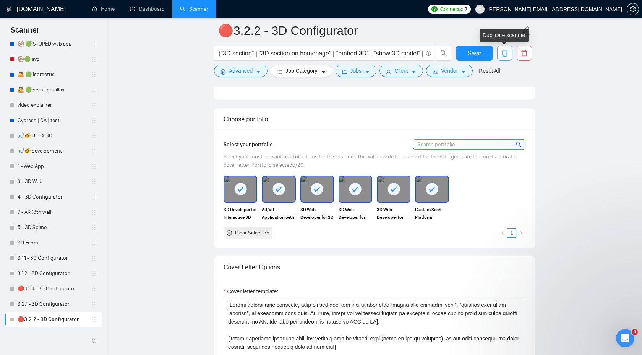
click at [506, 55] on icon "copy" at bounding box center [505, 53] width 7 height 7
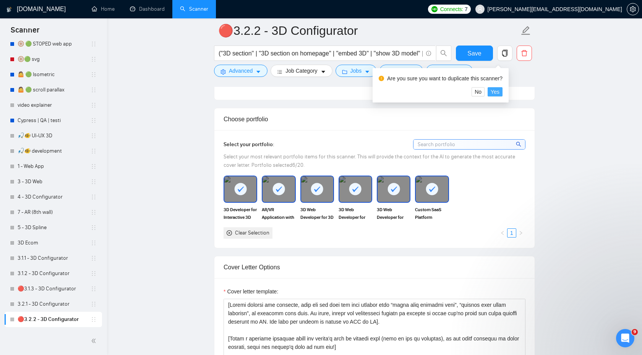
click at [500, 92] on span "Yes" at bounding box center [495, 92] width 9 height 8
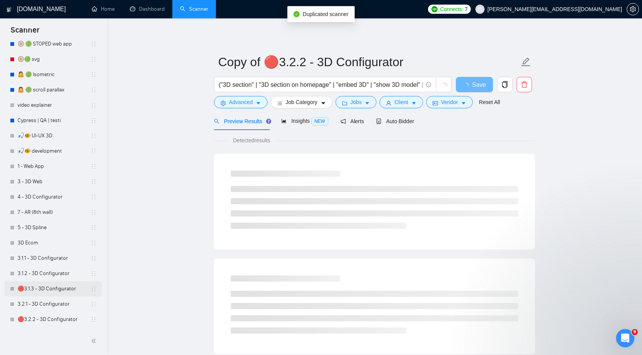
scroll to position [224, 0]
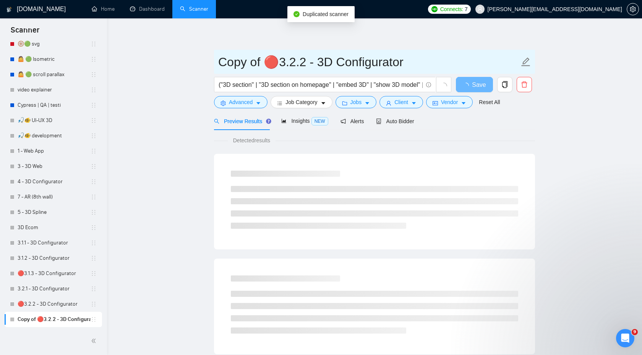
click at [308, 60] on input "Copy of 🔴3.2.2 - 3D Configurator" at bounding box center [368, 61] width 301 height 19
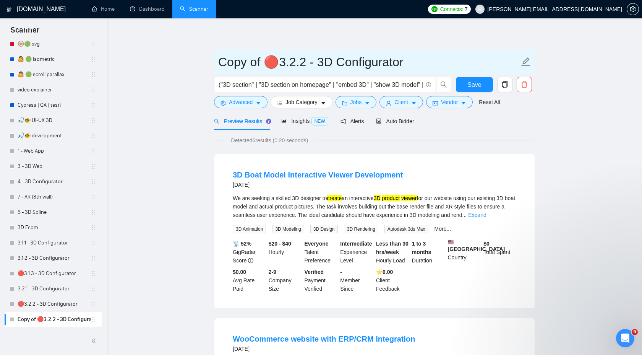
drag, startPoint x: 302, startPoint y: 61, endPoint x: 193, endPoint y: 60, distance: 109.0
paste input "3.2.3"
type input "3.2.3 - 3D Configurator"
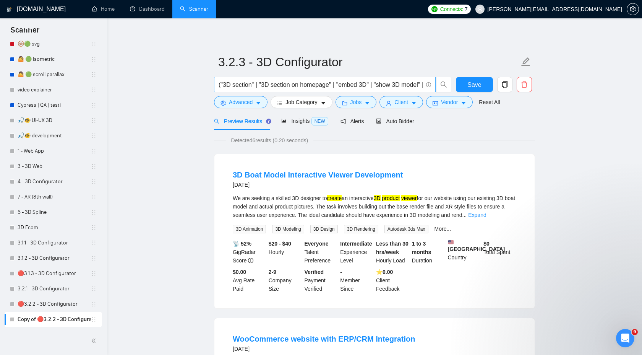
click at [371, 84] on input "("3D section" | "3D section on homepage" | "embed 3D" | "show 3D model" | "3D m…" at bounding box center [321, 85] width 204 height 10
paste input ""3D on website" | "add 3D models" | "3D visuals" | "3D for landing page" | "3D …"
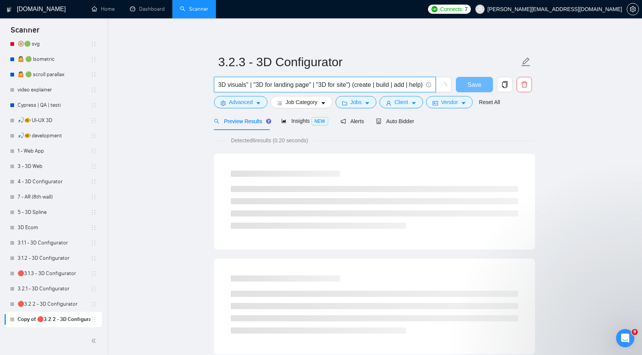
click at [349, 87] on input ""3D on website" | "add 3D models" | "3D visuals" | "3D for landing page" | "3D …" at bounding box center [321, 85] width 204 height 10
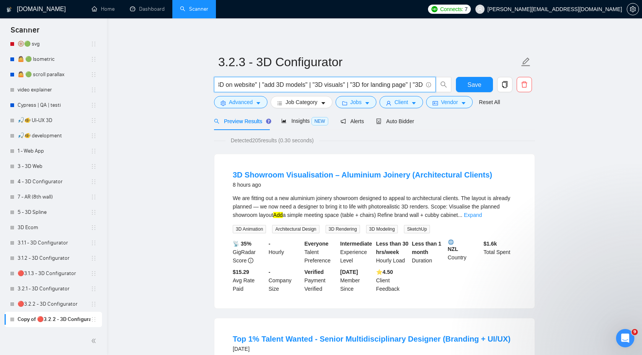
scroll to position [0, 0]
type input ""3D on website" | "add 3D models" | "3D visuals" | "3D for landing page" | "3D …"
click at [482, 216] on link "Expand" at bounding box center [473, 215] width 18 height 6
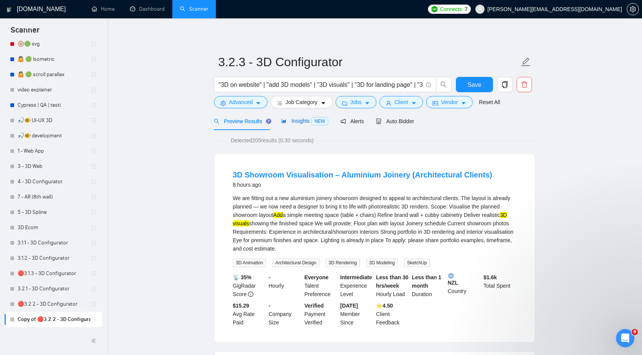
click at [308, 122] on span "Insights NEW" at bounding box center [304, 121] width 47 height 6
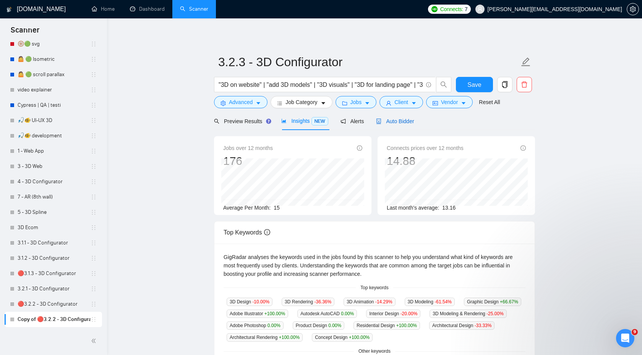
click at [408, 121] on span "Auto Bidder" at bounding box center [395, 121] width 38 height 6
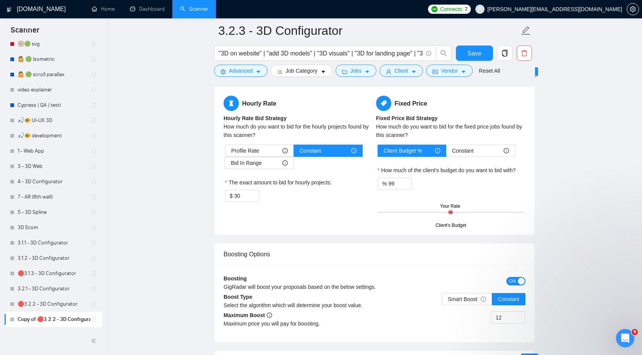
scroll to position [1181, 0]
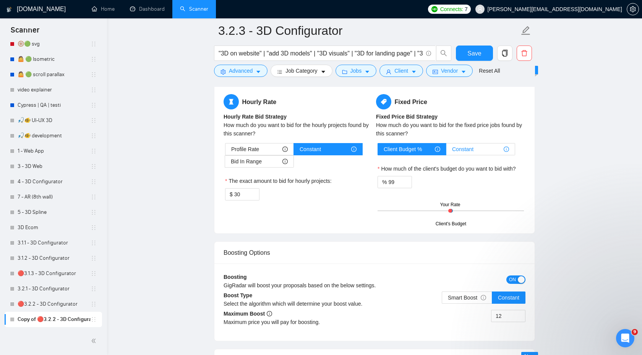
click at [484, 148] on div "Constant" at bounding box center [480, 148] width 57 height 11
click at [447, 151] on input "Constant" at bounding box center [447, 151] width 0 height 0
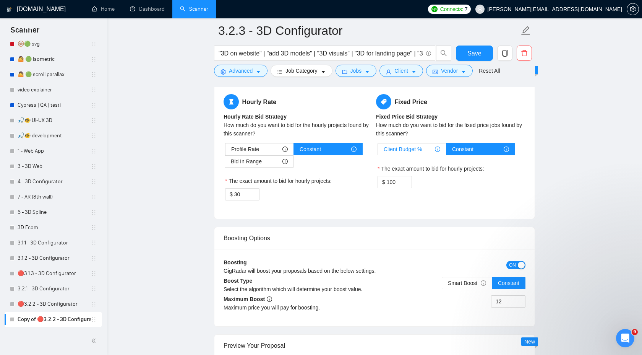
click at [426, 145] on div "Client Budget %" at bounding box center [412, 148] width 57 height 11
click at [378, 151] on input "Client Budget %" at bounding box center [378, 151] width 0 height 0
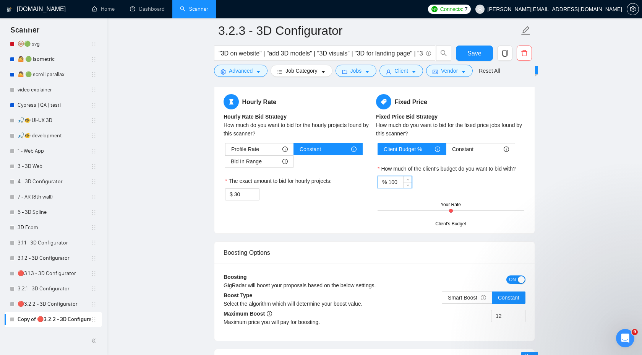
click at [403, 180] on input "100" at bounding box center [399, 181] width 23 height 11
type input "1"
type input "99"
click at [504, 313] on input "12" at bounding box center [509, 315] width 34 height 11
type input "1"
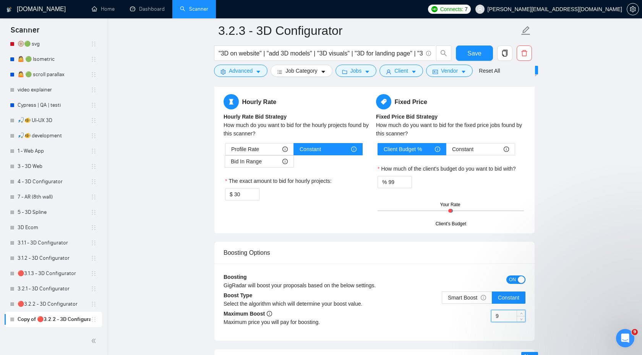
type input "9"
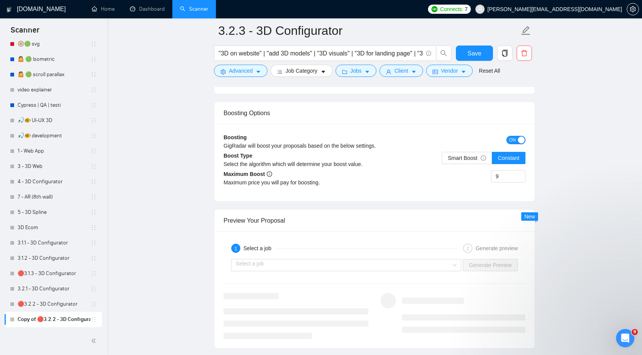
scroll to position [1329, 0]
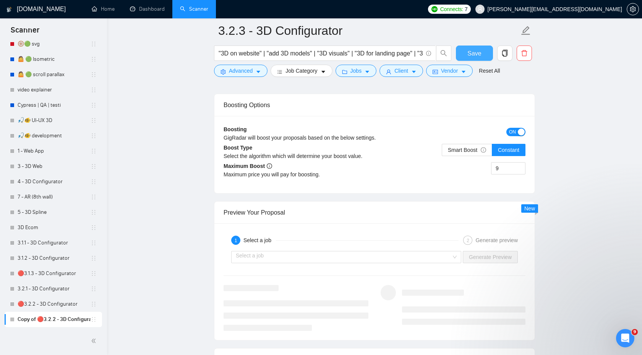
click at [480, 57] on span "Save" at bounding box center [475, 54] width 14 height 10
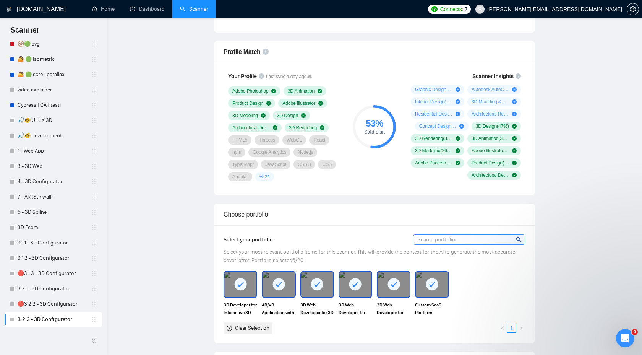
scroll to position [0, 0]
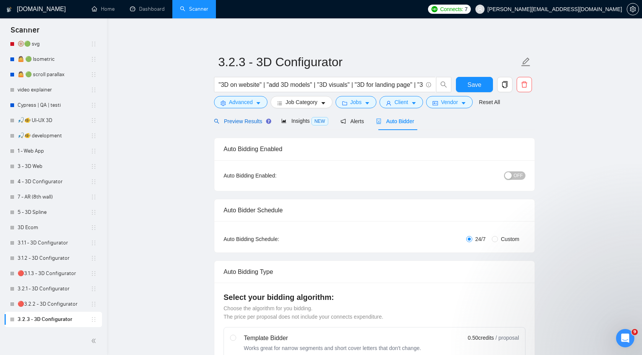
click at [258, 124] on span "Preview Results" at bounding box center [241, 121] width 55 height 6
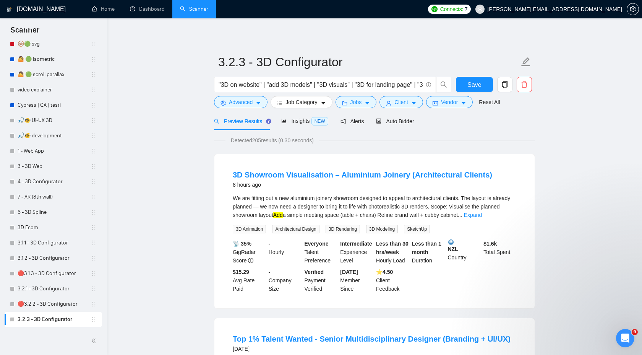
scroll to position [11, 0]
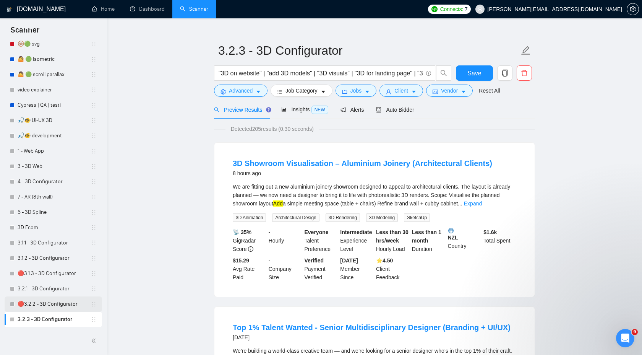
click at [57, 302] on link "🔴3.2.2 - 3D Configurator" at bounding box center [54, 303] width 73 height 15
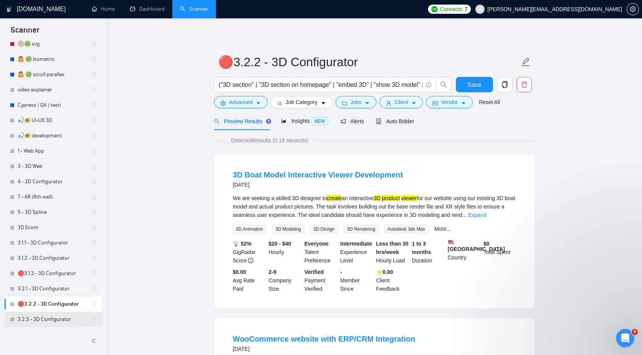
click at [54, 320] on link "3.2.3 - 3D Configurator" at bounding box center [54, 319] width 73 height 15
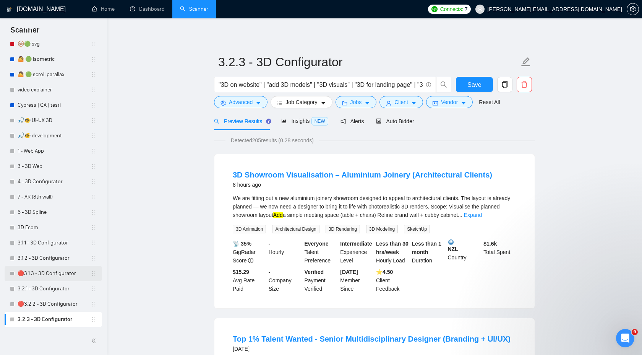
click at [42, 276] on link "🔴3.1.3 - 3D Configurator" at bounding box center [54, 273] width 73 height 15
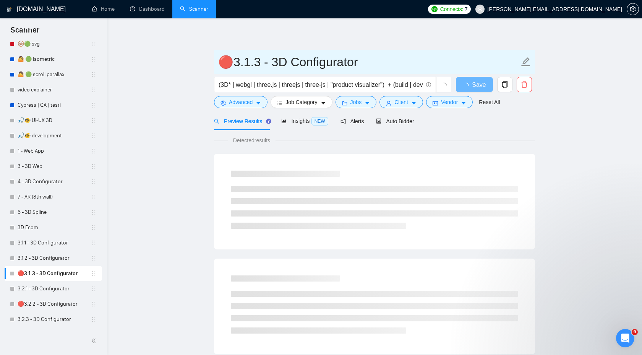
drag, startPoint x: 258, startPoint y: 65, endPoint x: 201, endPoint y: 65, distance: 57.0
click at [201, 65] on main "🔴3.1.3 - 3D Configurator (3D* | webgl | three.js | threejs | three-js | "produc…" at bounding box center [374, 350] width 511 height 638
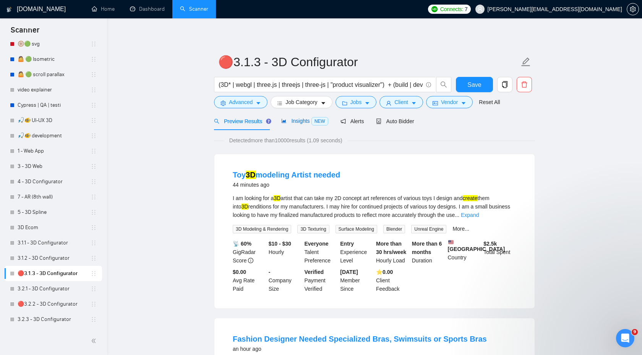
click at [309, 118] on span "Insights NEW" at bounding box center [304, 121] width 47 height 6
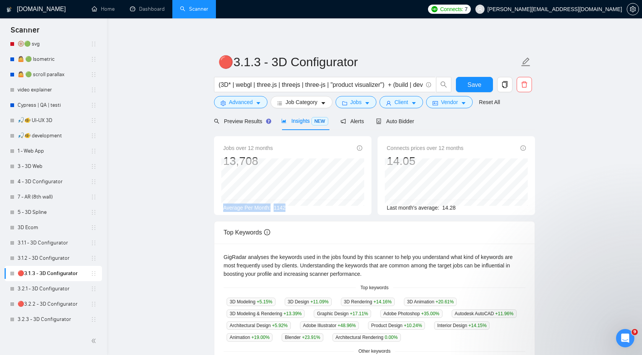
drag, startPoint x: 223, startPoint y: 209, endPoint x: 316, endPoint y: 209, distance: 92.9
click at [316, 209] on div "Average Per Month: 1142" at bounding box center [292, 207] width 139 height 8
copy div "Average Per Month: 1142"
